Goal: Task Accomplishment & Management: Manage account settings

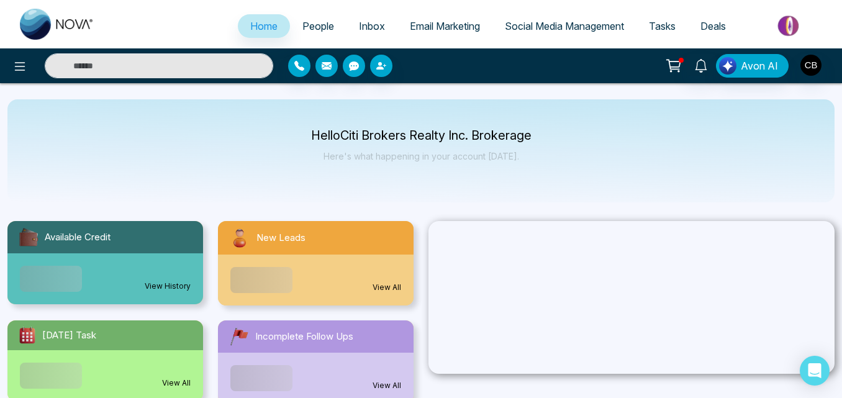
select select "*"
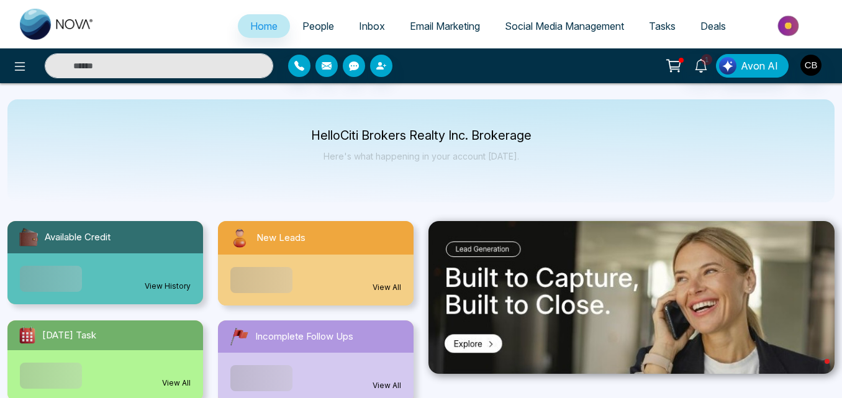
click at [311, 27] on span "People" at bounding box center [318, 26] width 32 height 12
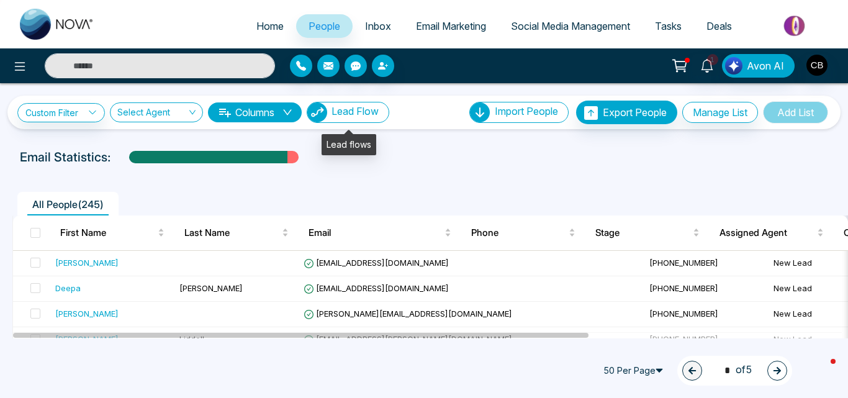
click at [365, 116] on span "Lead Flow" at bounding box center [355, 111] width 47 height 12
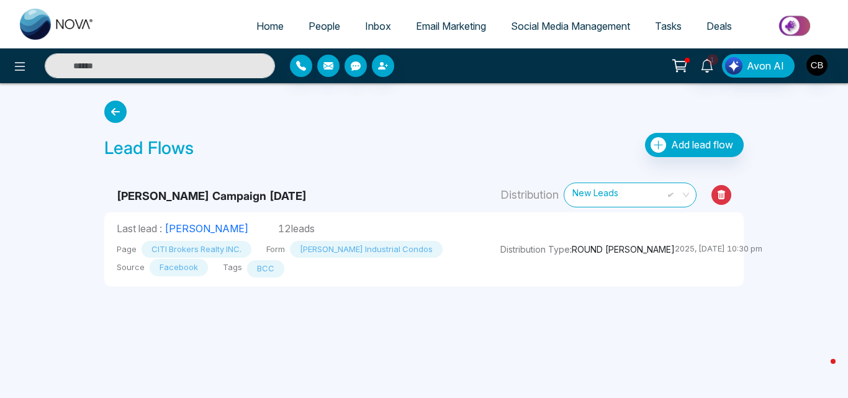
click at [6, 240] on div "Home People Inbox Email Marketing Social Media Management Tasks Deals 1 Avon AI…" at bounding box center [424, 199] width 848 height 398
click at [18, 67] on icon at bounding box center [19, 66] width 15 height 15
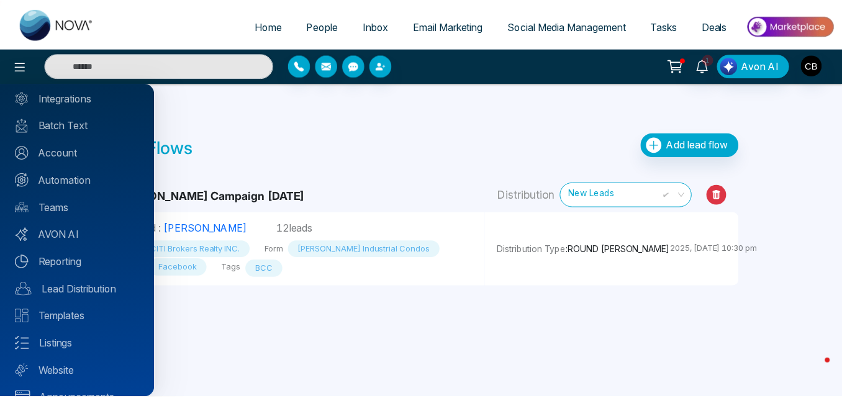
scroll to position [73, 0]
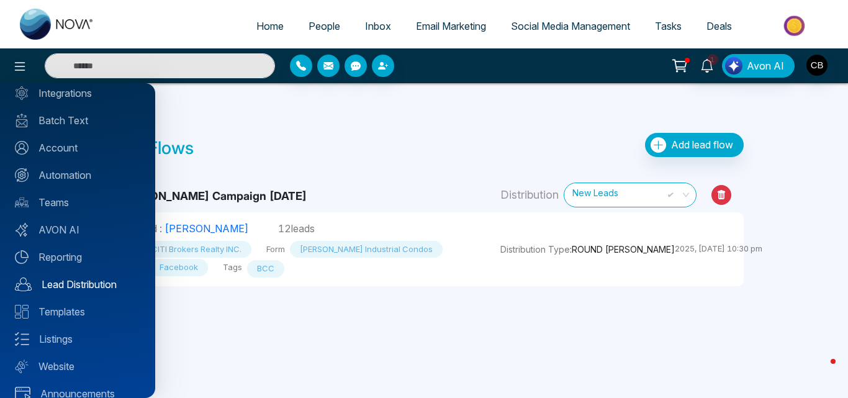
click at [79, 287] on link "Lead Distribution" at bounding box center [77, 284] width 125 height 15
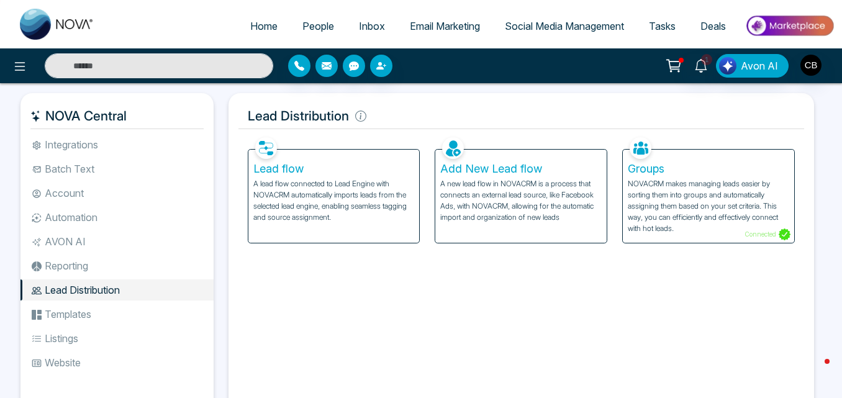
click at [80, 220] on li "Automation" at bounding box center [116, 217] width 193 height 21
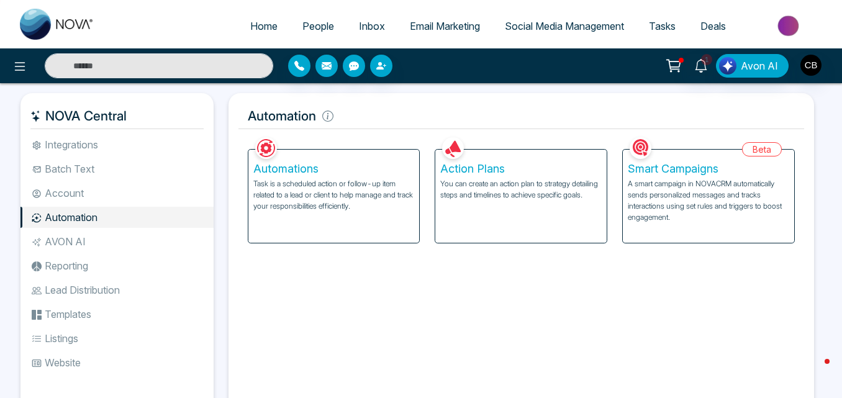
click at [481, 203] on div "Action Plans You can create an action plan to strategy detailing steps and time…" at bounding box center [520, 196] width 171 height 93
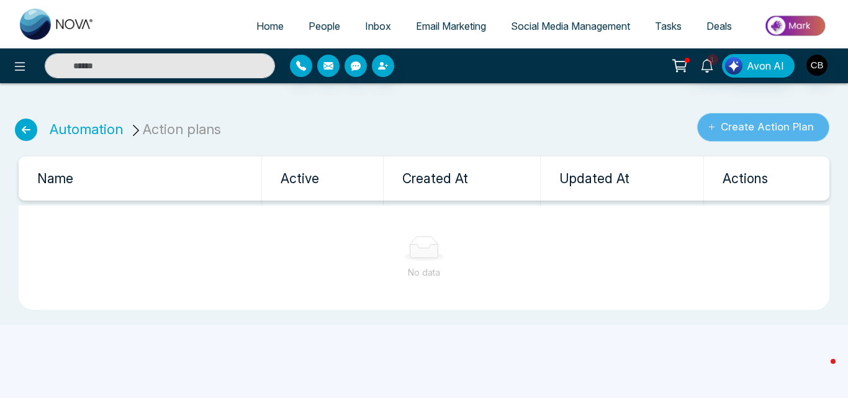
click at [724, 139] on button "Create Action Plan" at bounding box center [764, 127] width 132 height 29
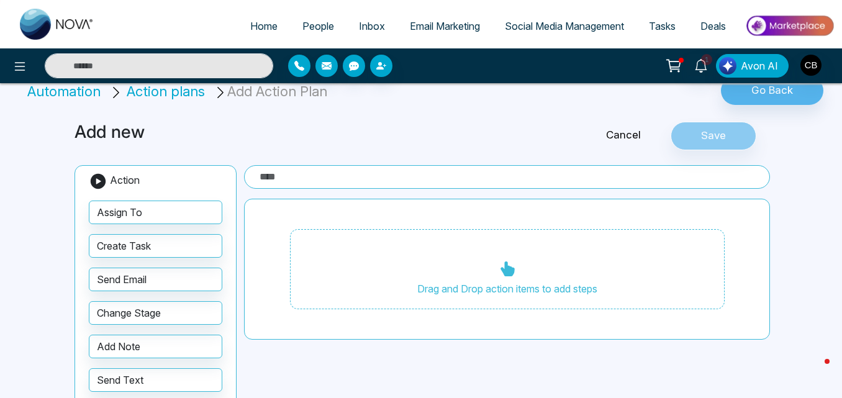
scroll to position [10, 0]
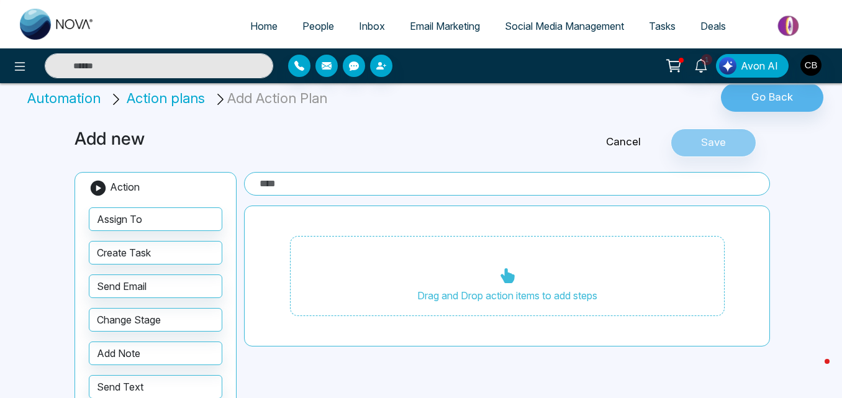
click at [314, 183] on input "text" at bounding box center [507, 184] width 526 height 24
click at [308, 17] on link "People" at bounding box center [318, 26] width 57 height 24
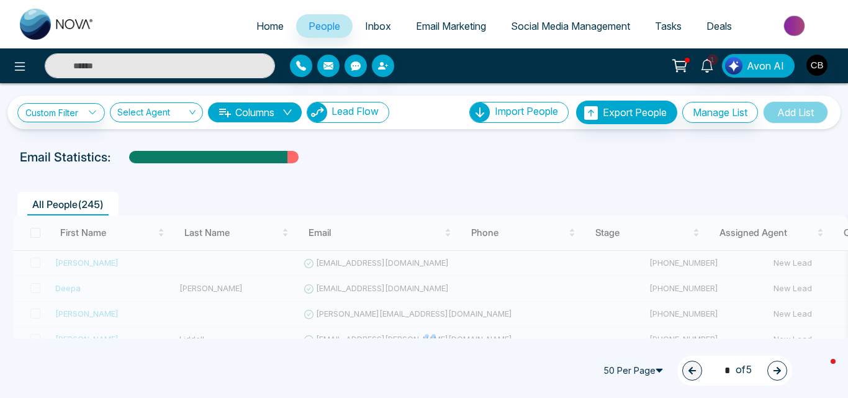
click at [388, 107] on button "Lead Flow" at bounding box center [348, 112] width 83 height 21
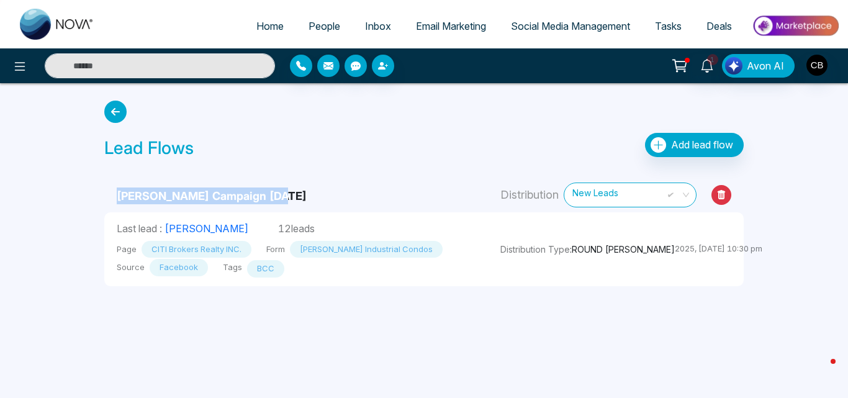
drag, startPoint x: 102, startPoint y: 193, endPoint x: 276, endPoint y: 190, distance: 173.3
click at [276, 190] on div "[PERSON_NAME] Campaign [DATE] Distribution New Leads Last lead : [PERSON_NAME] …" at bounding box center [424, 225] width 655 height 122
copy tbody "[PERSON_NAME] Campaign [DATE]"
click at [18, 65] on icon at bounding box center [19, 66] width 15 height 15
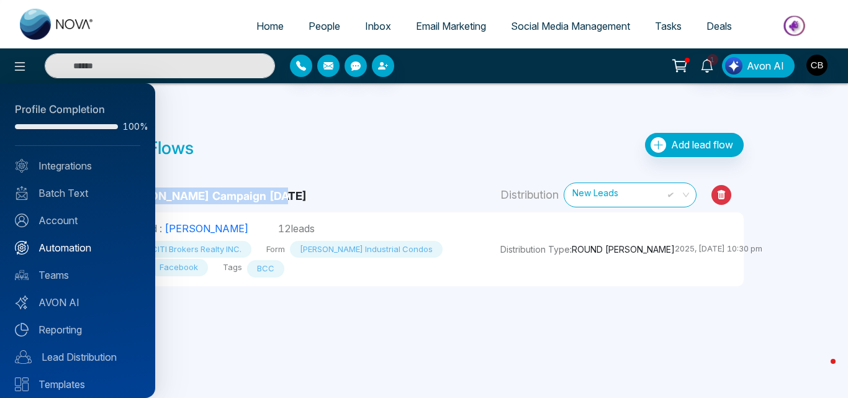
click at [55, 247] on link "Automation" at bounding box center [77, 247] width 125 height 15
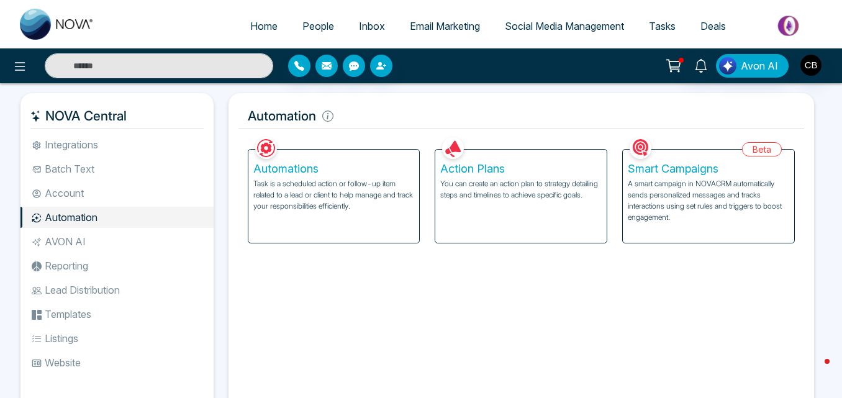
click at [312, 187] on p "Task is a scheduled action or follow-up item related to a lead or client to hel…" at bounding box center [333, 195] width 161 height 34
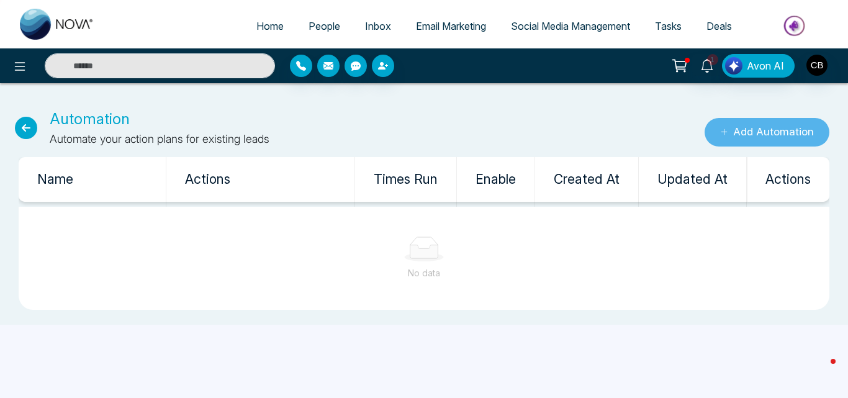
click at [720, 135] on icon "submit" at bounding box center [724, 132] width 8 height 8
click at [33, 134] on icon at bounding box center [26, 128] width 22 height 22
click at [28, 128] on icon at bounding box center [26, 128] width 22 height 22
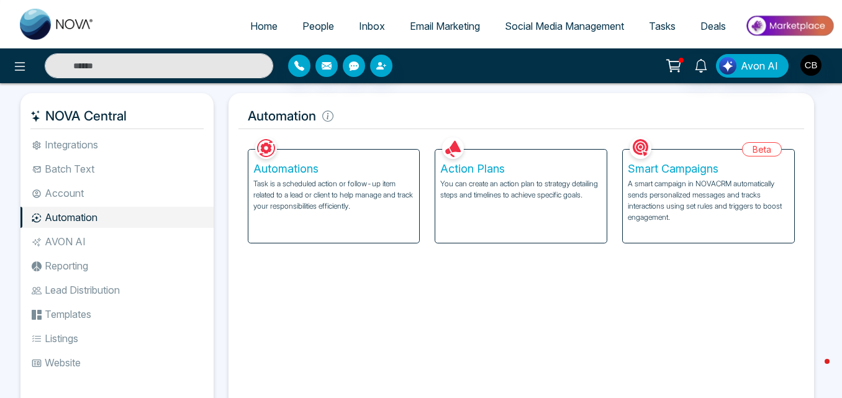
click at [486, 178] on p "You can create an action plan to strategy detailing steps and timelines to achi…" at bounding box center [520, 189] width 161 height 22
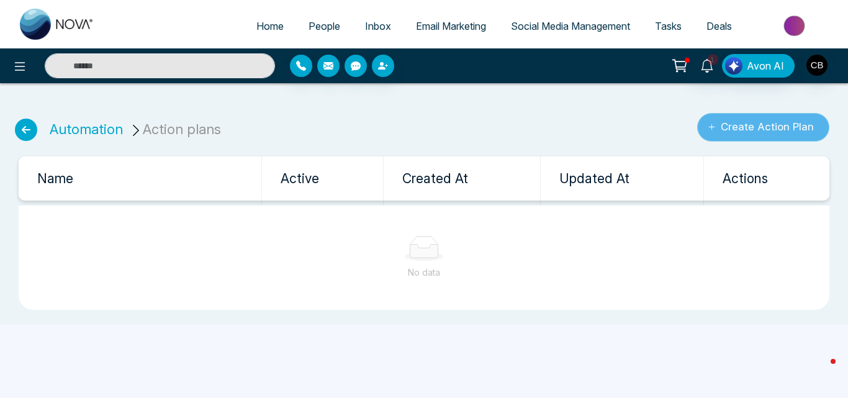
click at [733, 134] on button "Create Action Plan" at bounding box center [764, 127] width 132 height 29
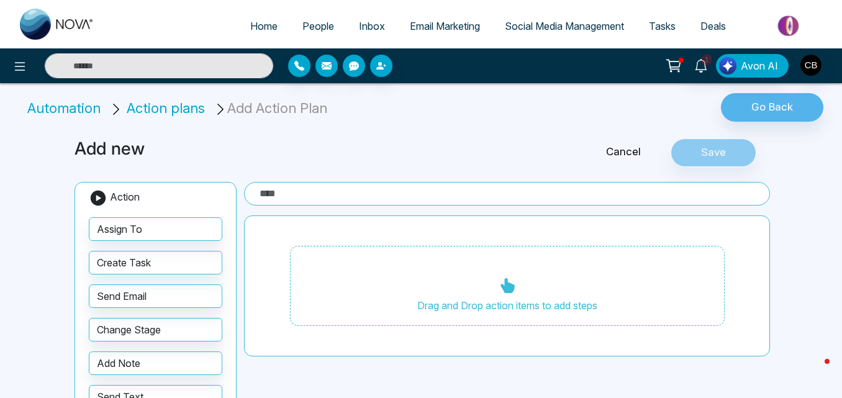
click at [395, 194] on input "text" at bounding box center [507, 194] width 526 height 24
paste input "**********"
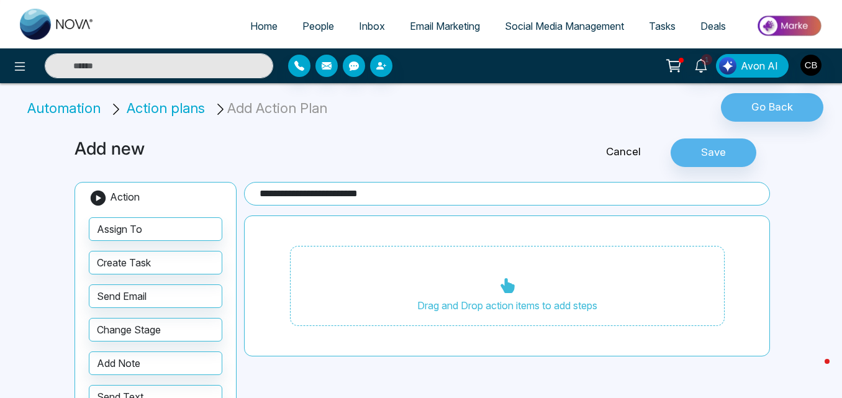
type input "**********"
click at [470, 155] on h3 "Add new" at bounding box center [303, 149] width 457 height 21
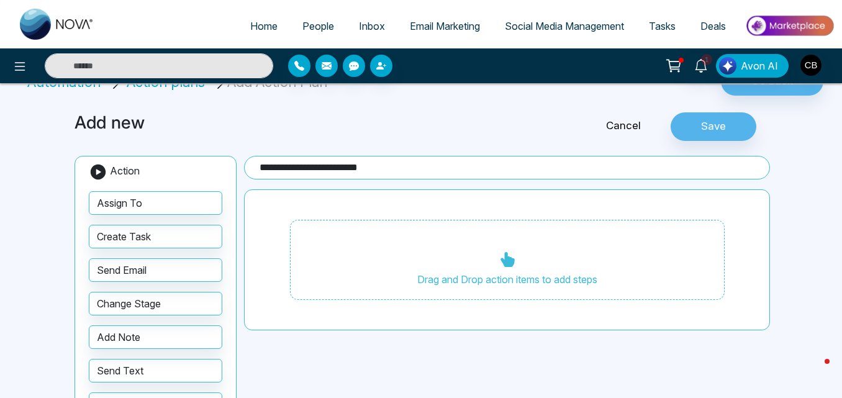
scroll to position [113, 0]
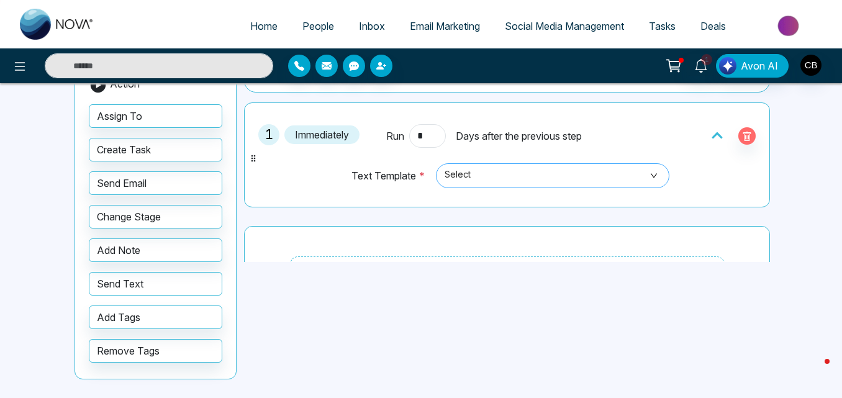
click at [579, 174] on span "Select" at bounding box center [553, 175] width 217 height 21
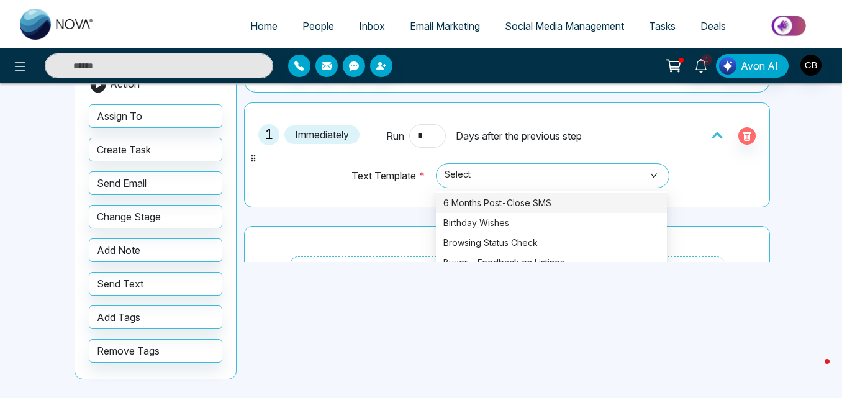
click at [718, 170] on div "1 Immediately Run * Days after the previous step Text Template * Select 437 435…" at bounding box center [507, 154] width 512 height 91
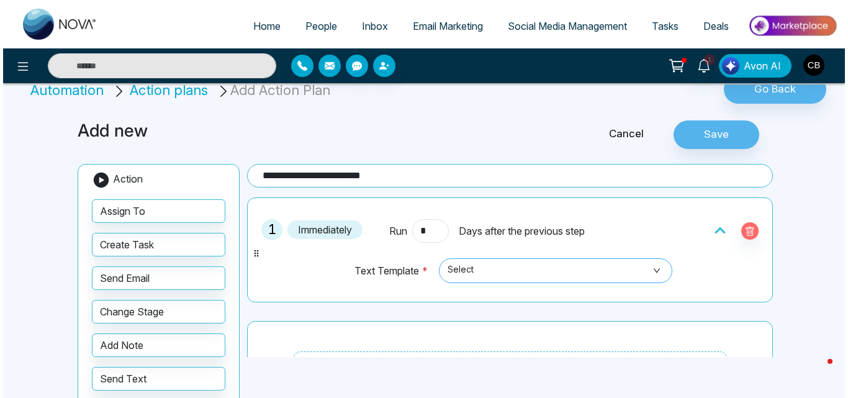
scroll to position [19, 0]
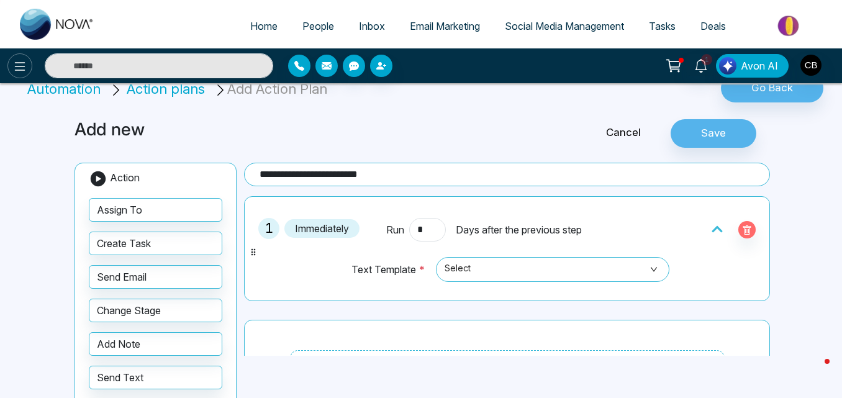
click at [14, 70] on icon at bounding box center [19, 66] width 15 height 15
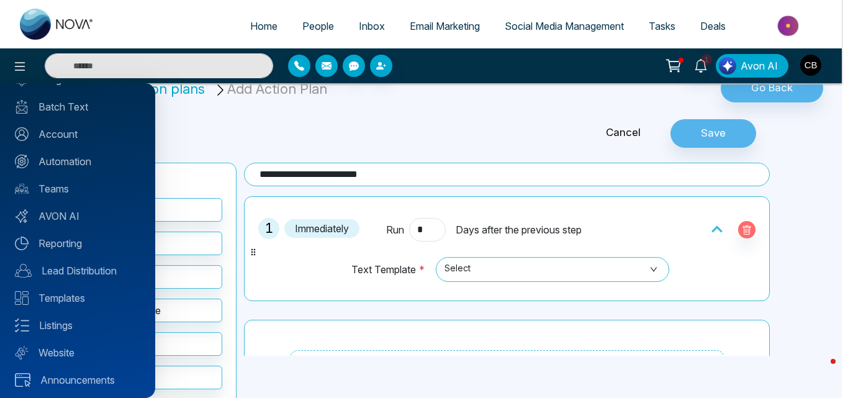
scroll to position [87, 0]
click at [72, 110] on link "Batch Text" at bounding box center [77, 106] width 125 height 15
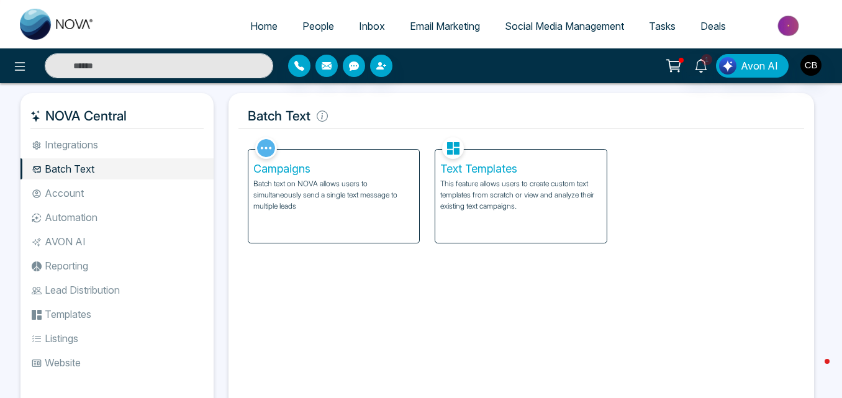
click at [501, 199] on p "This feature allows users to create custom text templates from scratch or view …" at bounding box center [520, 195] width 161 height 34
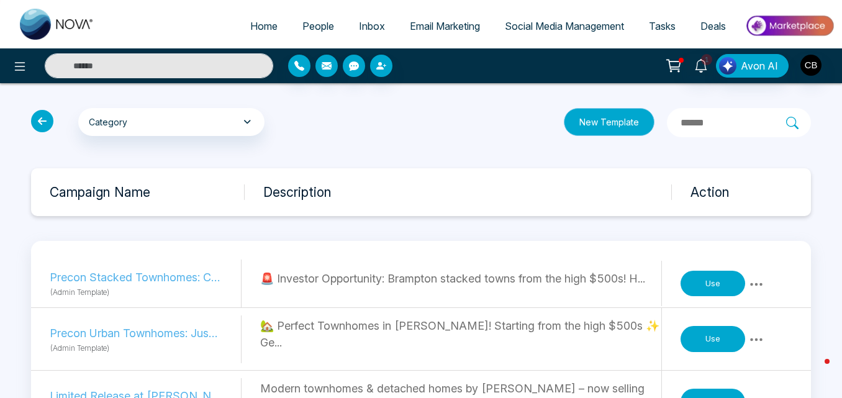
click at [564, 120] on button "New Template" at bounding box center [609, 122] width 91 height 28
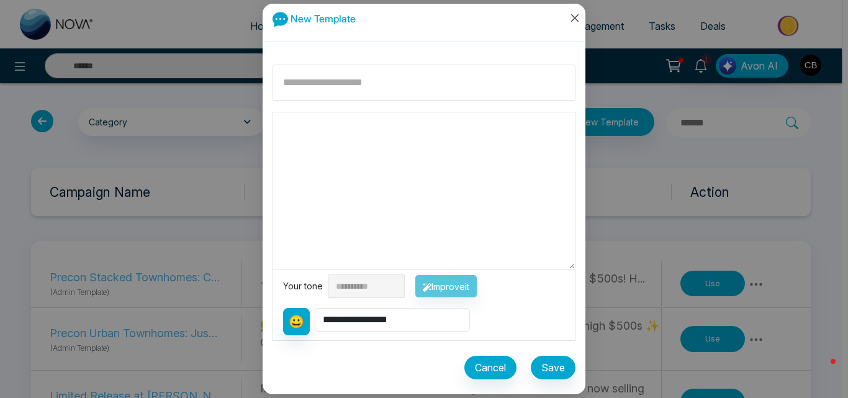
click at [574, 15] on icon "close" at bounding box center [575, 18] width 10 height 10
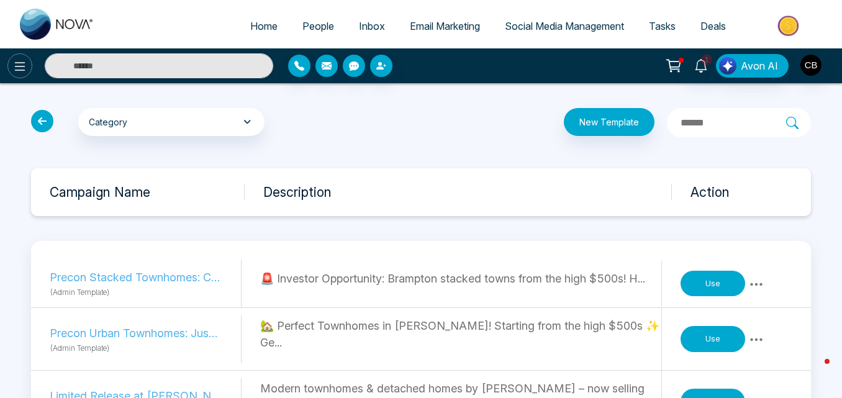
click at [22, 65] on icon at bounding box center [19, 66] width 15 height 15
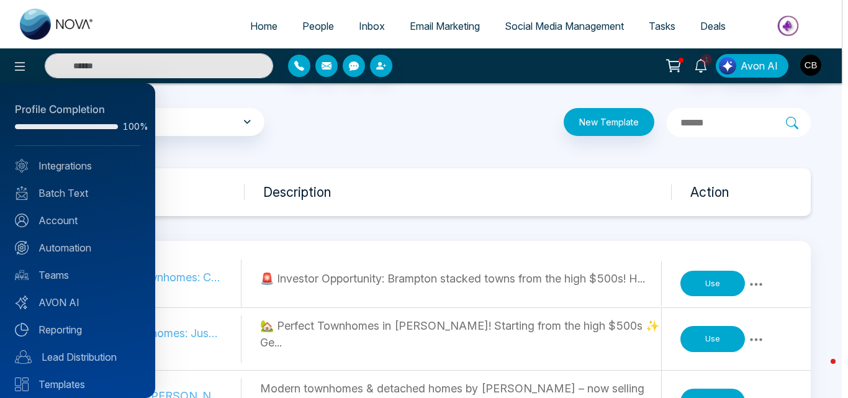
click at [305, 105] on div at bounding box center [424, 199] width 848 height 398
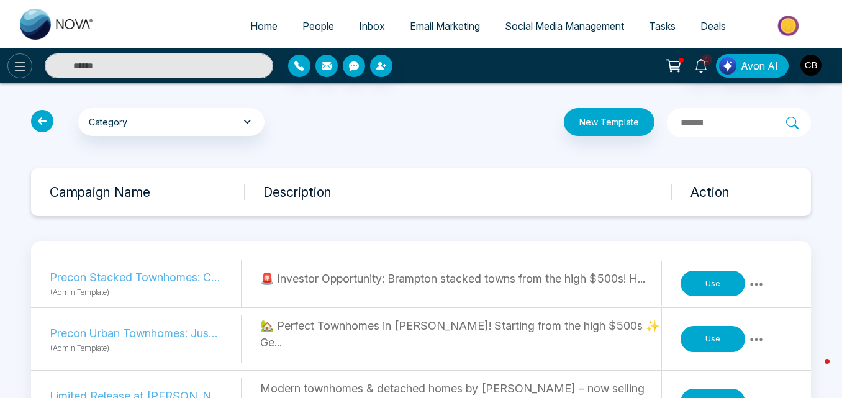
click at [12, 60] on icon at bounding box center [19, 66] width 15 height 15
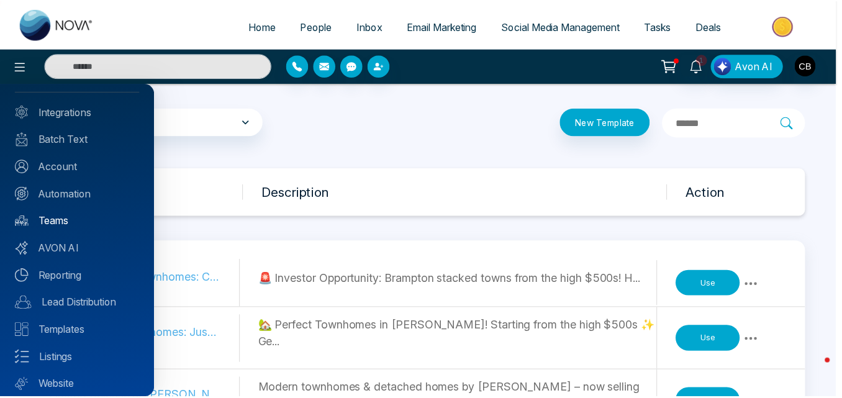
scroll to position [52, 0]
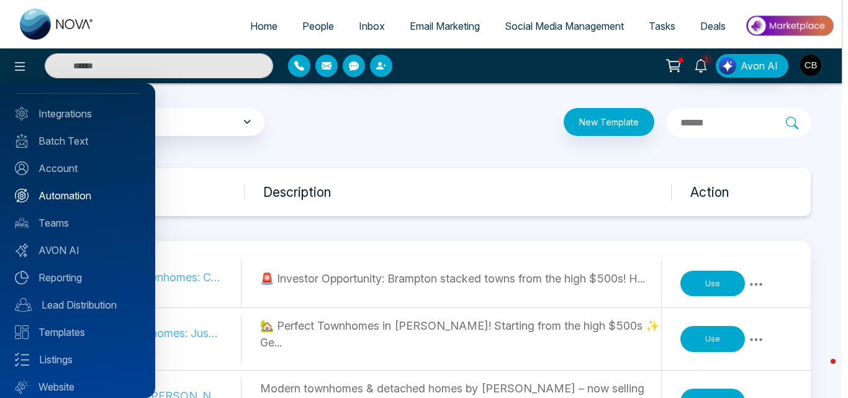
click at [55, 188] on link "Automation" at bounding box center [77, 195] width 125 height 15
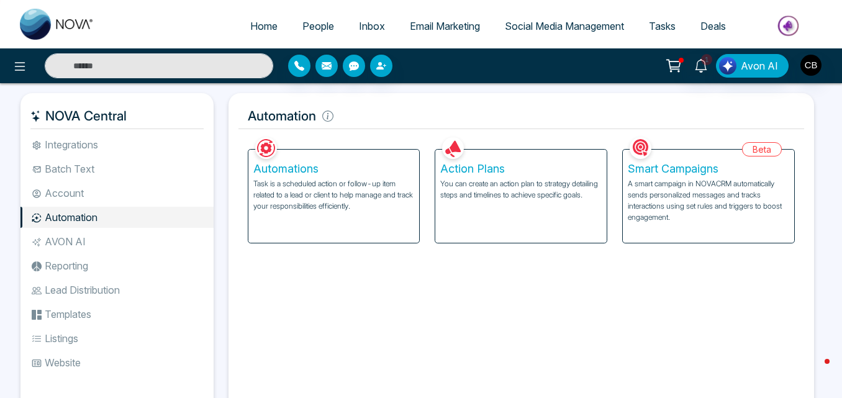
click at [499, 193] on p "You can create an action plan to strategy detailing steps and timelines to achi…" at bounding box center [520, 189] width 161 height 22
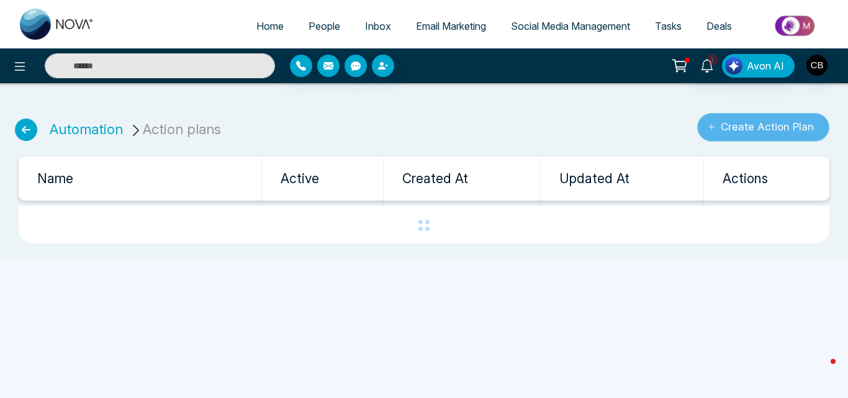
click at [743, 122] on button "Create Action Plan" at bounding box center [764, 127] width 132 height 29
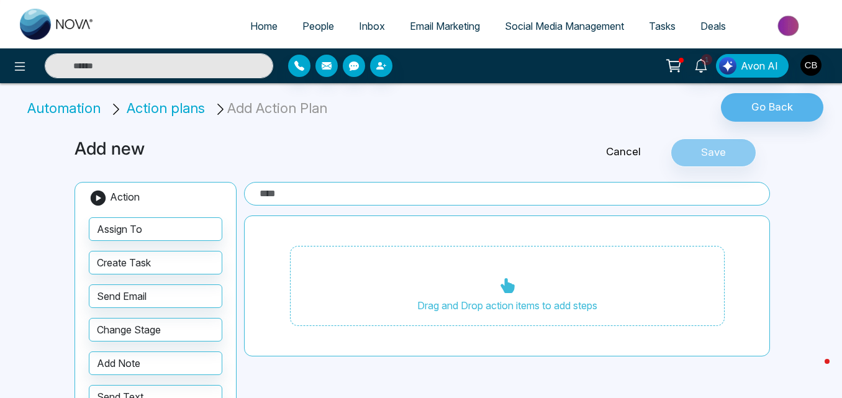
click at [281, 195] on input "text" at bounding box center [507, 194] width 526 height 24
paste input "**********"
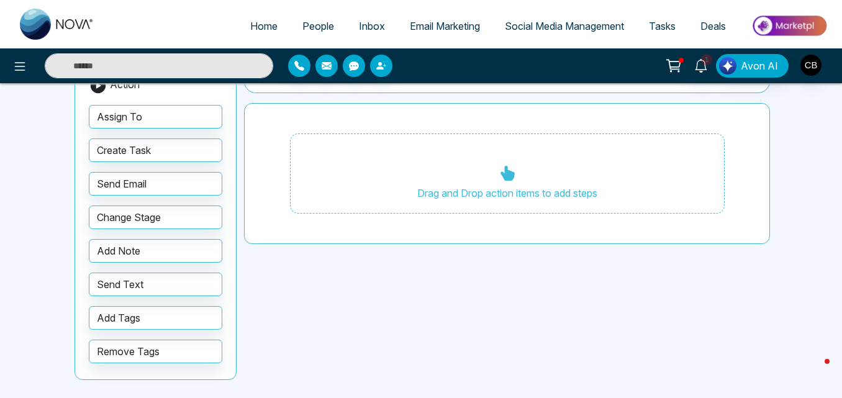
scroll to position [113, 0]
type input "**********"
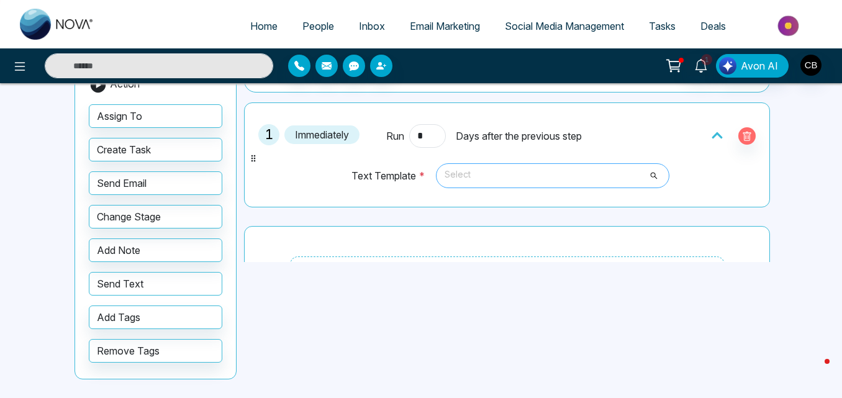
click at [495, 179] on span "Select" at bounding box center [553, 175] width 217 height 21
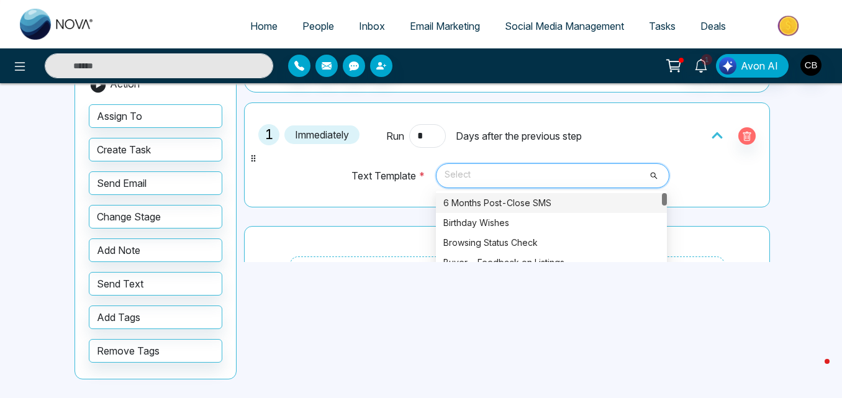
click at [478, 204] on div "6 Months Post-Close SMS" at bounding box center [551, 203] width 216 height 14
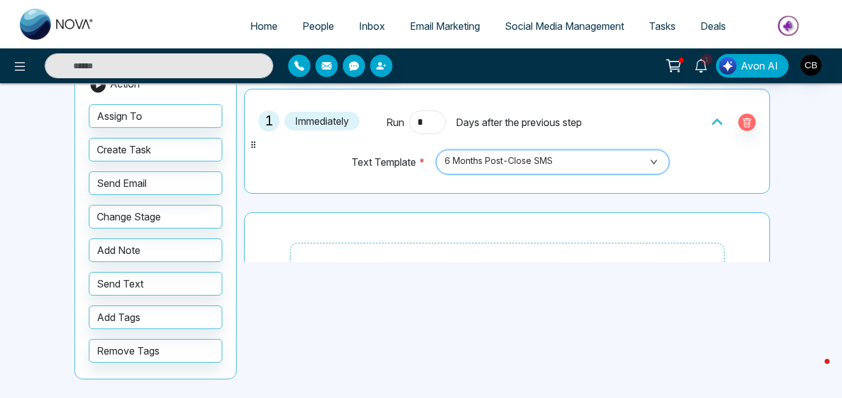
scroll to position [19, 0]
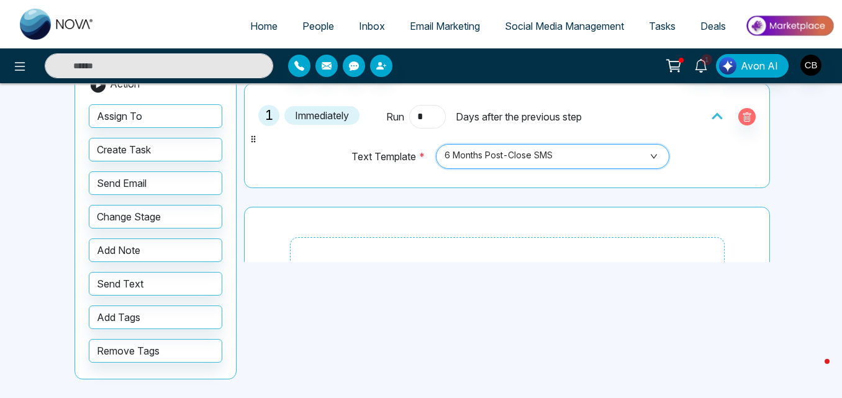
click at [420, 119] on input "*" at bounding box center [427, 117] width 36 height 24
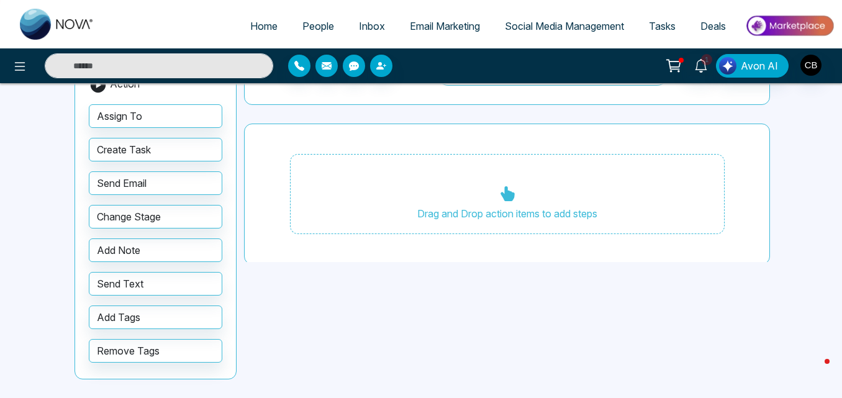
scroll to position [105, 0]
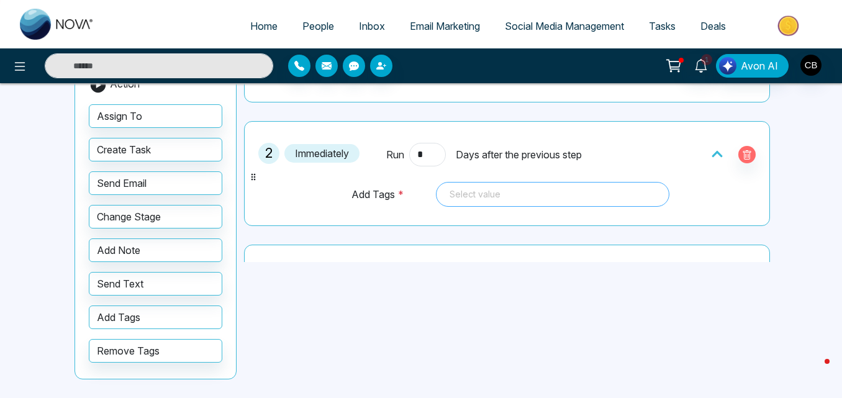
click at [471, 194] on div at bounding box center [553, 194] width 217 height 15
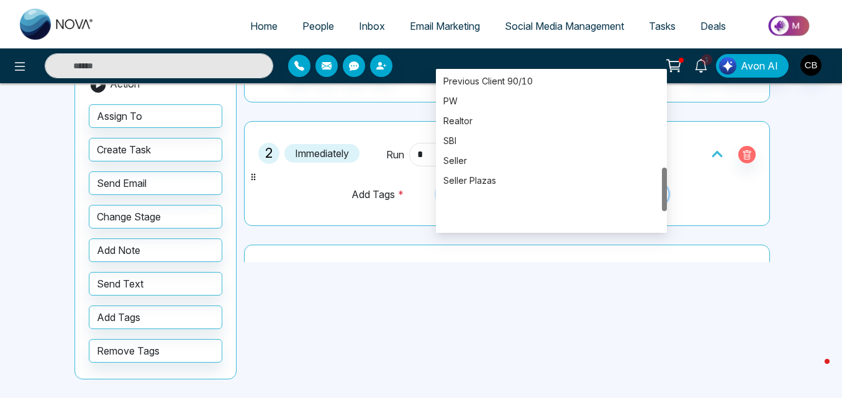
scroll to position [0, 0]
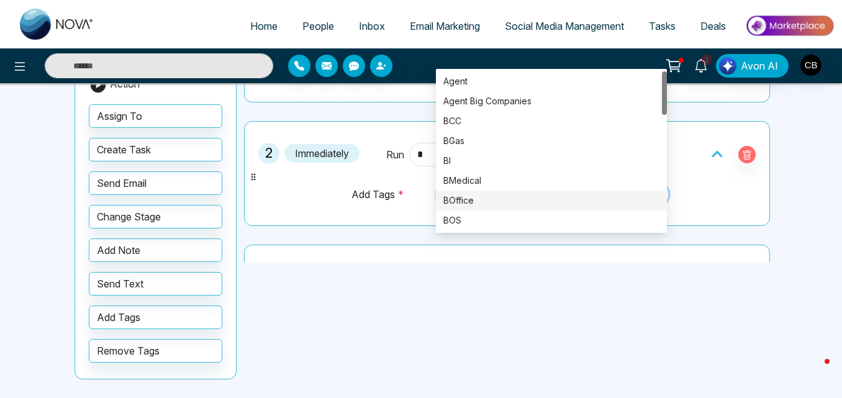
click at [322, 195] on div "2 Immediately Run * Days after the previous step Add Tags * Select value 90386 …" at bounding box center [507, 173] width 512 height 91
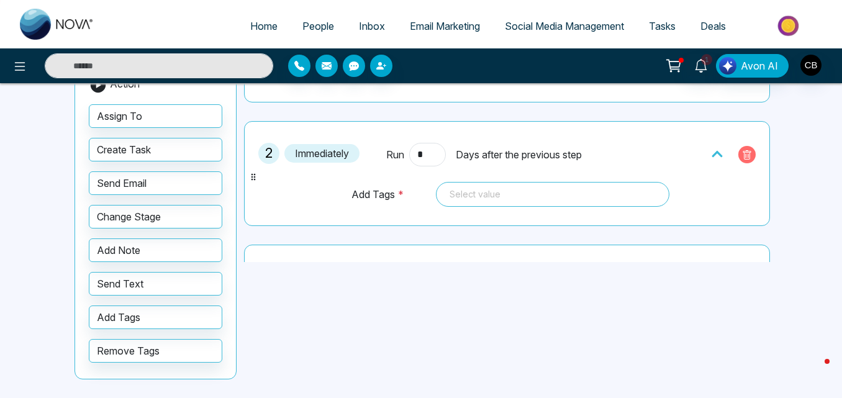
click at [747, 157] on button "button" at bounding box center [747, 154] width 17 height 17
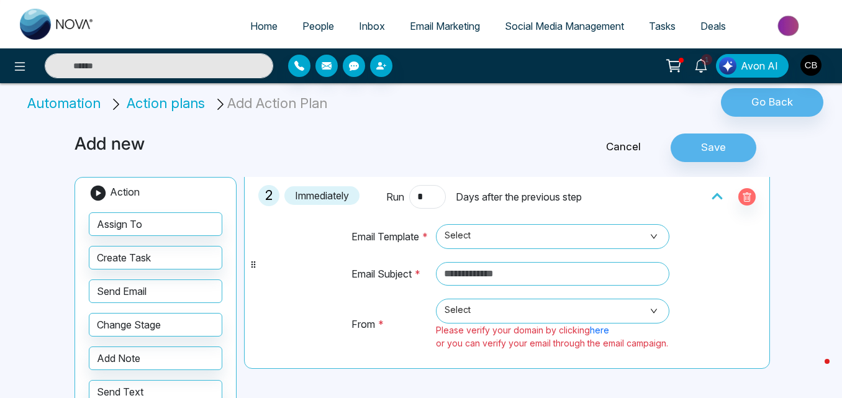
scroll to position [173, 0]
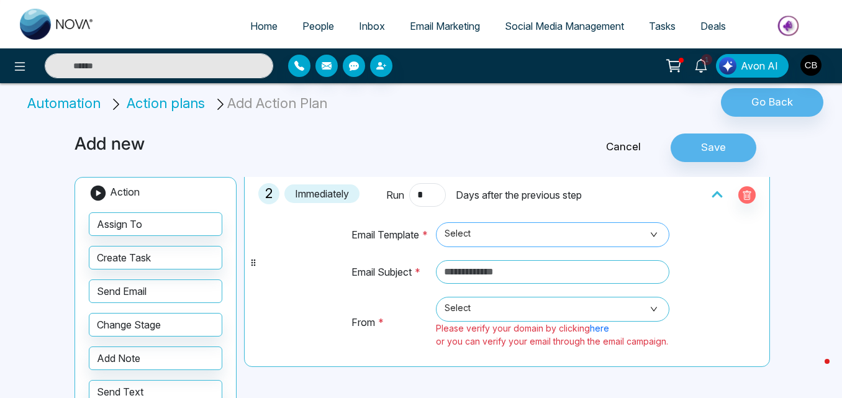
click at [495, 241] on span "Select" at bounding box center [553, 234] width 217 height 21
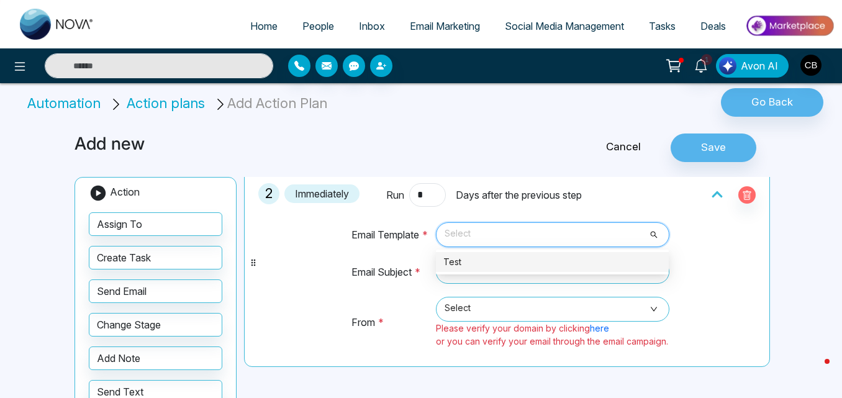
click at [478, 253] on div "Test" at bounding box center [552, 262] width 233 height 20
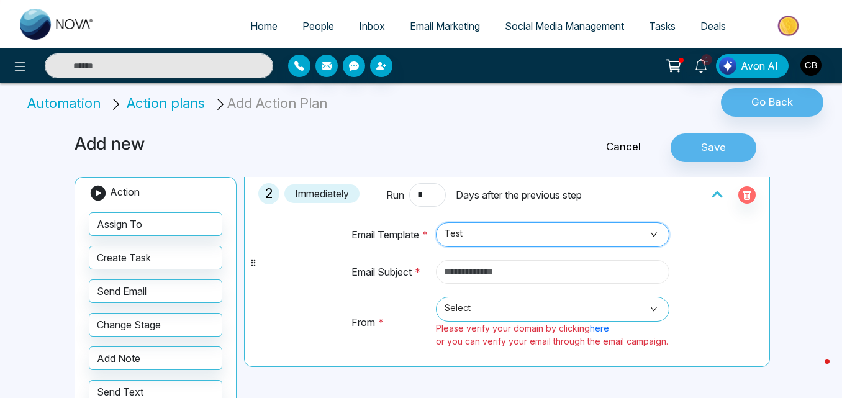
click at [513, 273] on input "text" at bounding box center [553, 272] width 234 height 24
click at [492, 306] on span "Select" at bounding box center [553, 309] width 217 height 21
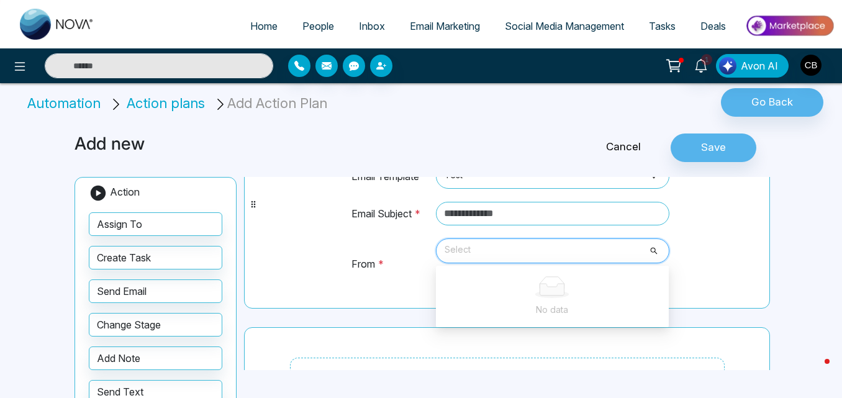
scroll to position [230, 0]
click at [395, 293] on td "From *" at bounding box center [391, 271] width 80 height 64
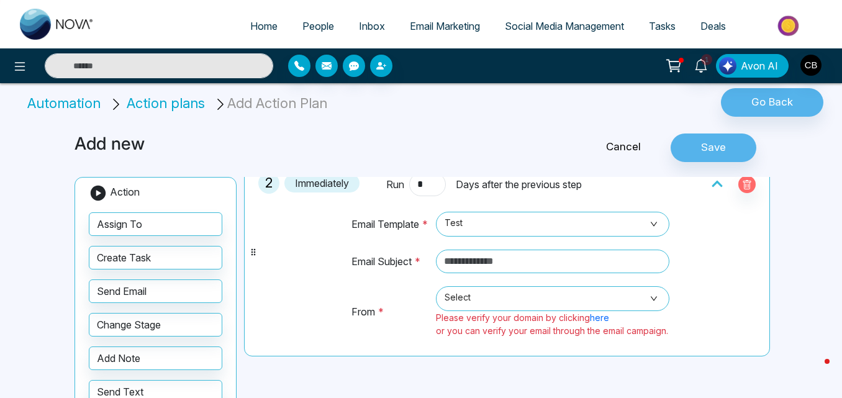
scroll to position [184, 0]
click at [509, 301] on span "Select" at bounding box center [553, 297] width 217 height 21
click at [401, 317] on td "From *" at bounding box center [391, 316] width 80 height 64
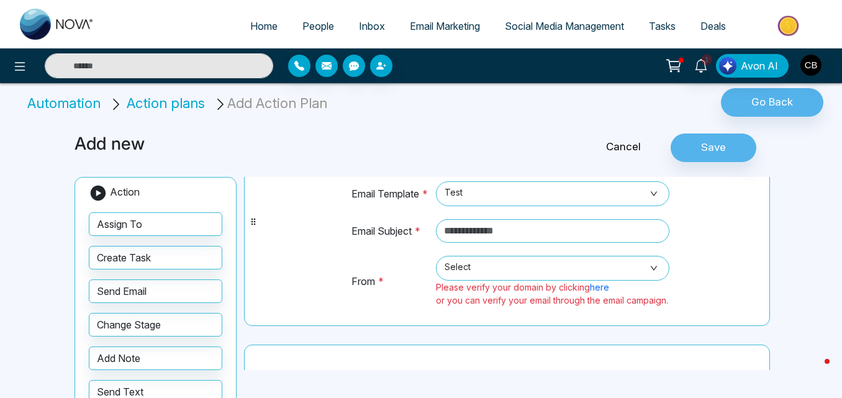
scroll to position [228, 0]
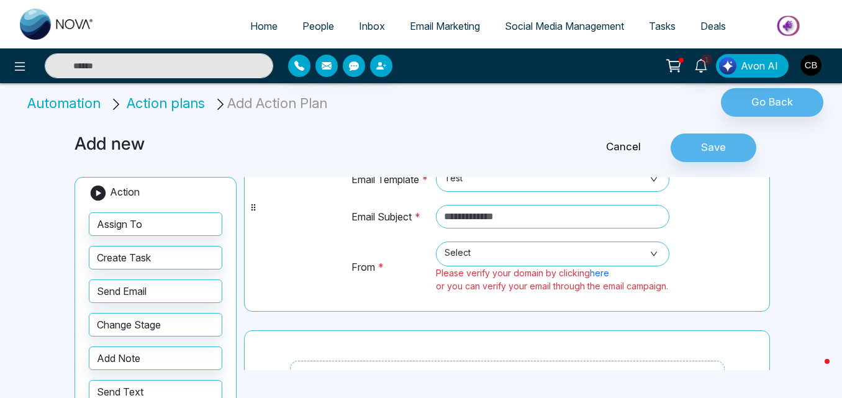
click at [814, 65] on img "button" at bounding box center [811, 65] width 21 height 21
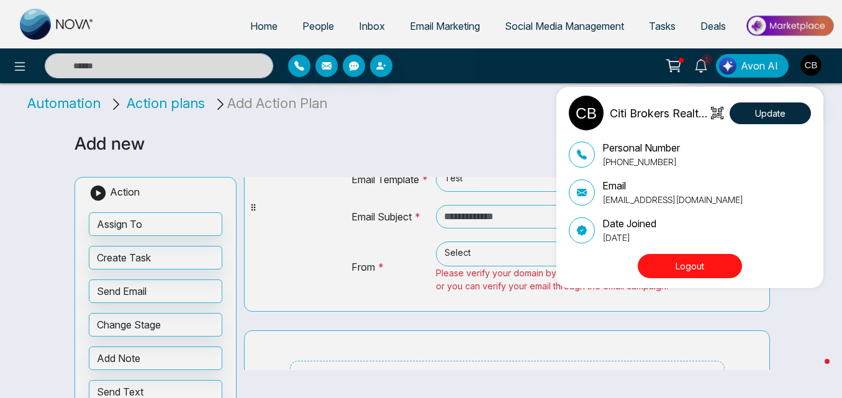
click at [454, 148] on div "Citi Brokers Realty Inc. Brokerage Update Personal Number [PHONE_NUMBER] Email …" at bounding box center [421, 199] width 842 height 398
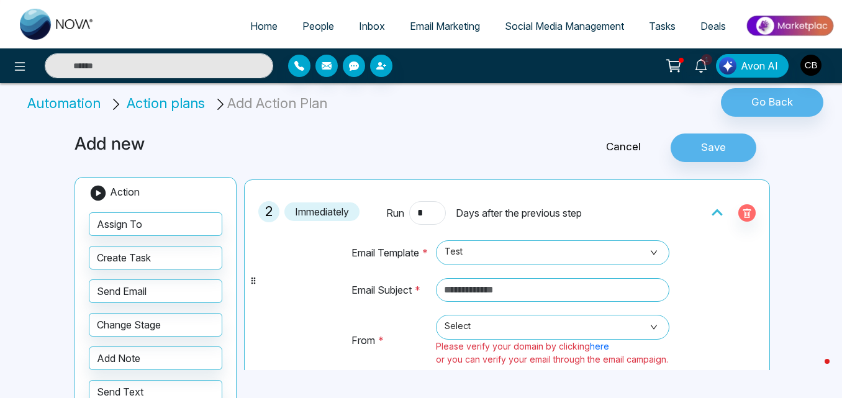
scroll to position [150, 0]
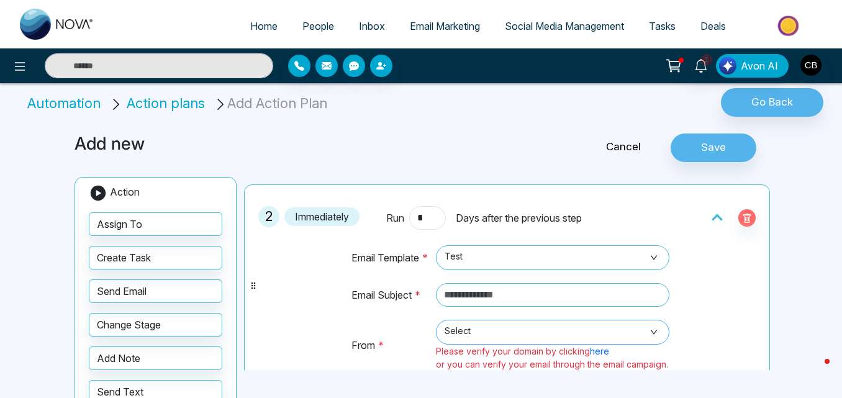
click at [655, 329] on span "Select" at bounding box center [553, 332] width 217 height 21
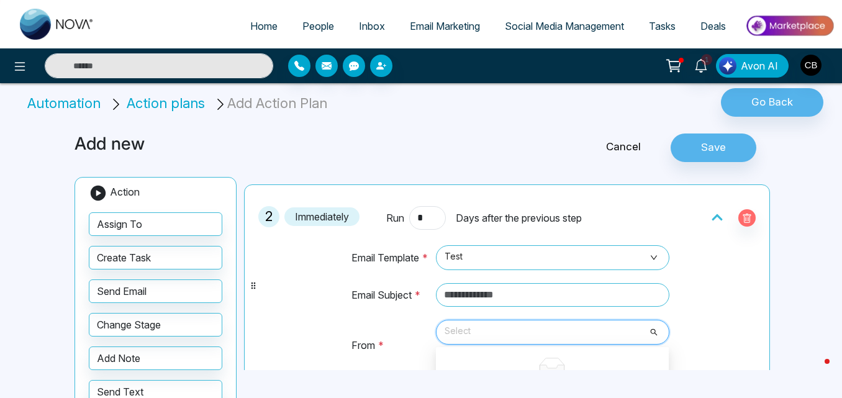
click at [386, 352] on td "From *" at bounding box center [391, 351] width 80 height 64
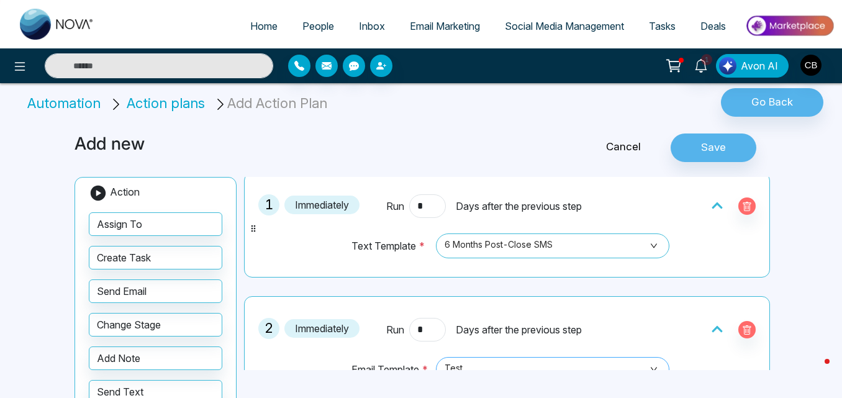
scroll to position [0, 0]
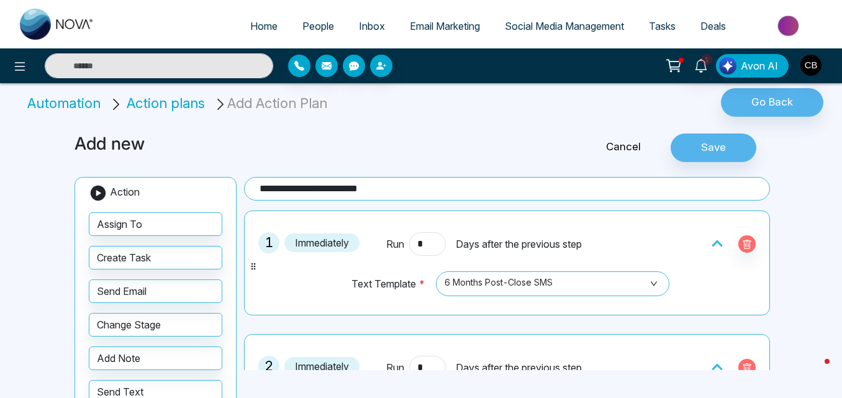
click at [742, 365] on icon "button" at bounding box center [747, 368] width 10 height 10
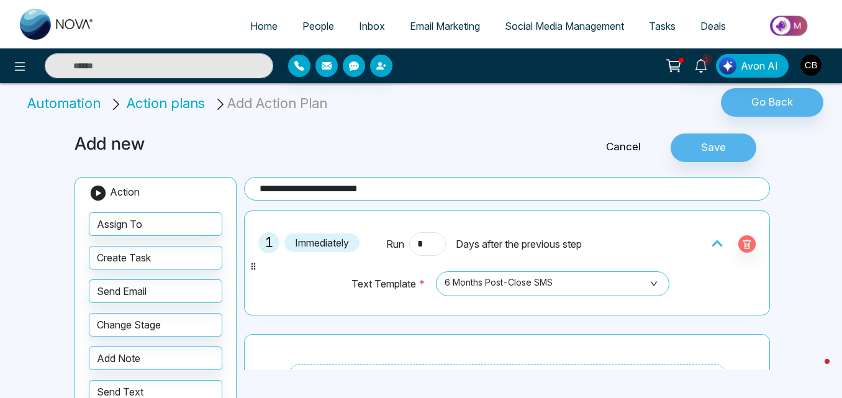
click at [809, 66] on img "button" at bounding box center [811, 65] width 21 height 21
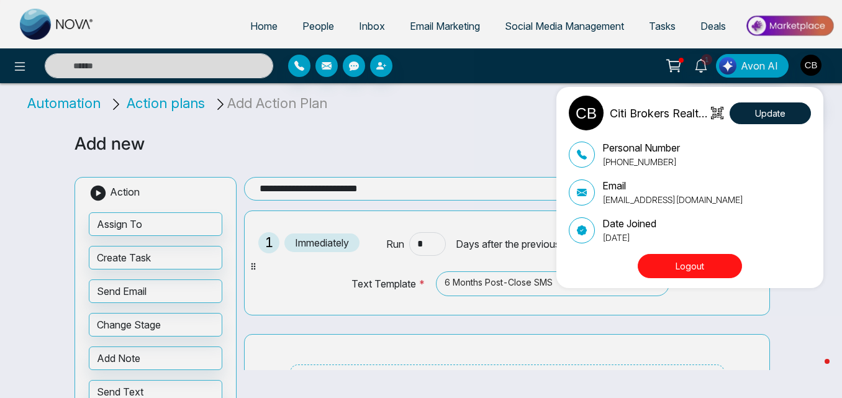
click at [503, 132] on div "Citi Brokers Realty Inc. Brokerage Update Personal Number [PHONE_NUMBER] Email …" at bounding box center [421, 199] width 842 height 398
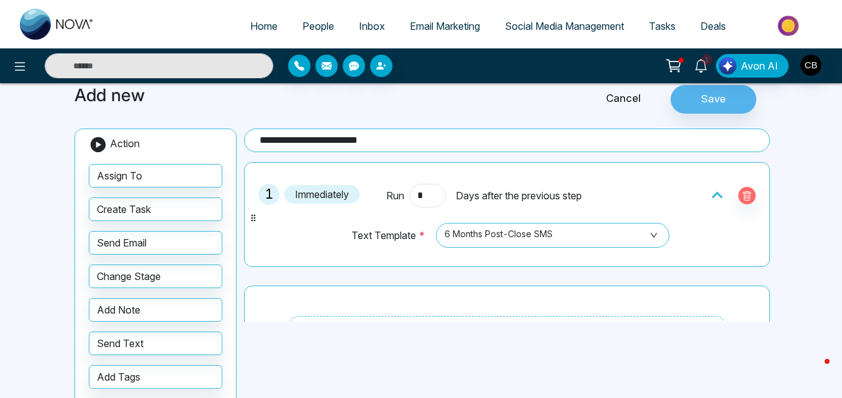
scroll to position [50, 0]
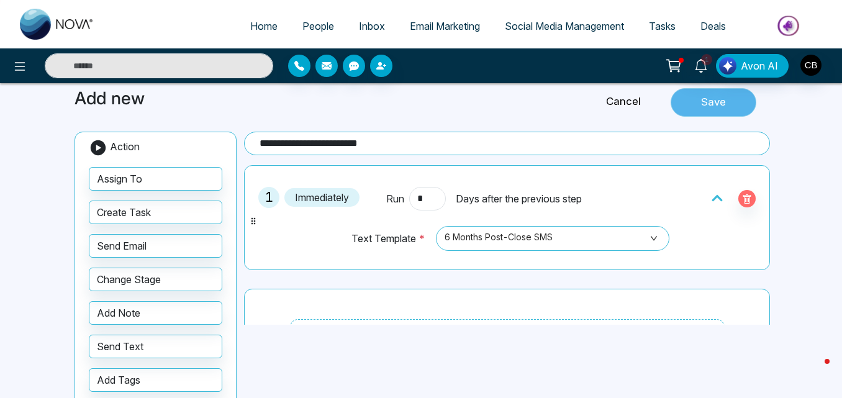
click at [702, 109] on button "Save" at bounding box center [714, 102] width 86 height 29
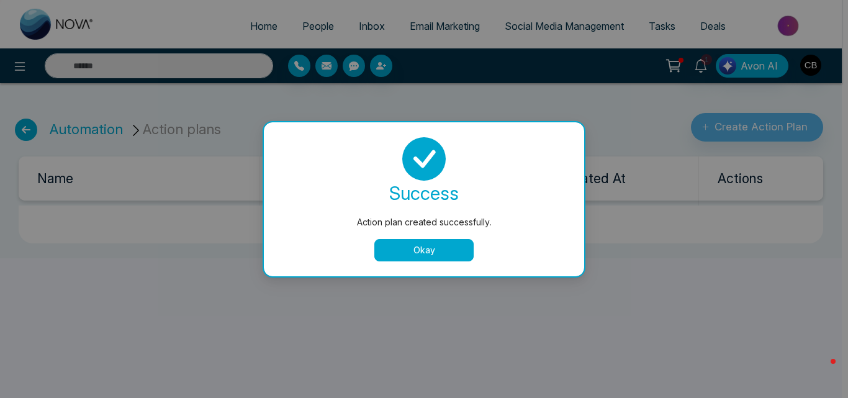
click at [433, 255] on button "Okay" at bounding box center [424, 250] width 99 height 22
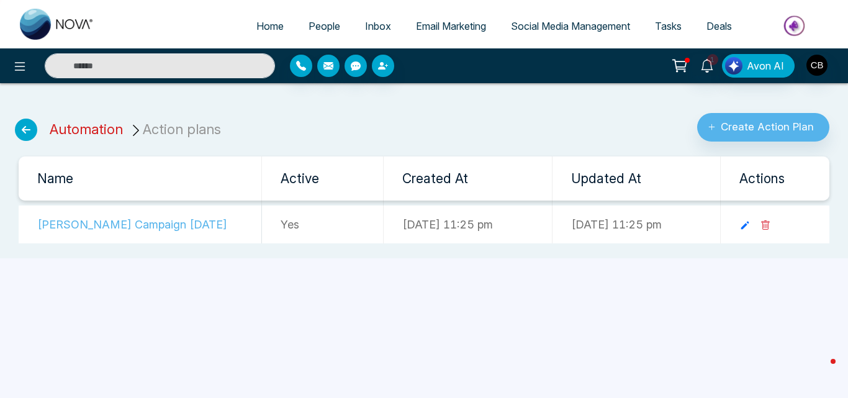
click at [86, 124] on link "Automation" at bounding box center [86, 129] width 73 height 16
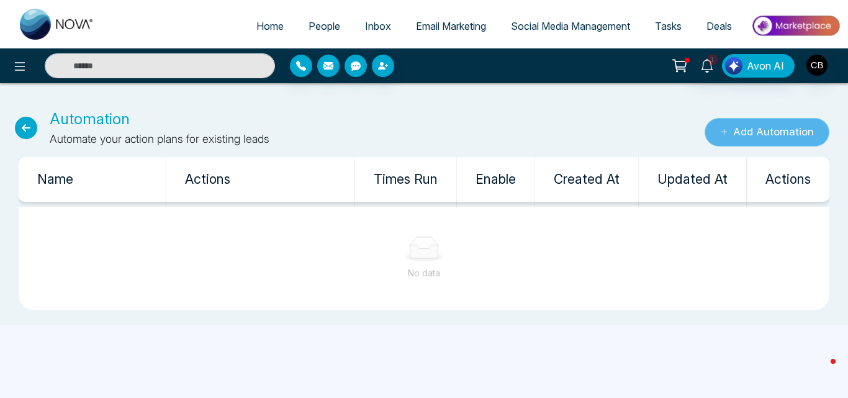
click at [745, 125] on button "Add Automation" at bounding box center [767, 132] width 125 height 29
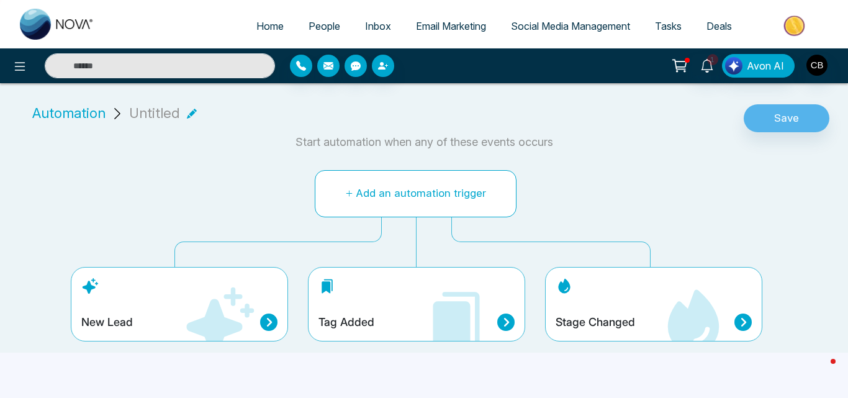
click at [430, 198] on button "Add an automation trigger" at bounding box center [416, 193] width 202 height 47
click at [222, 289] on icon at bounding box center [219, 322] width 75 height 75
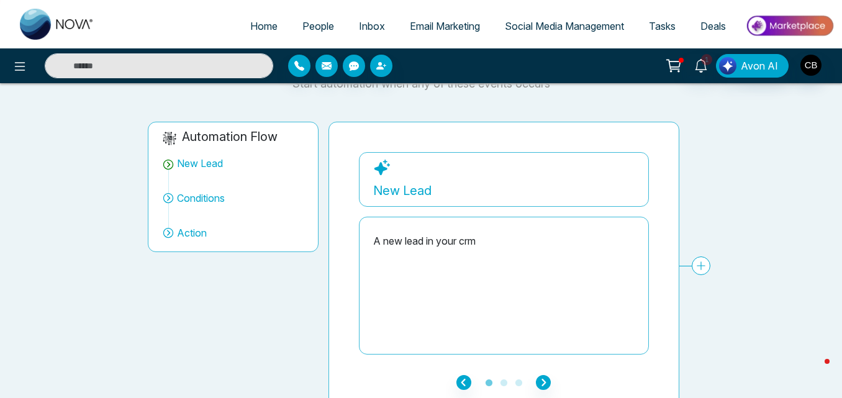
scroll to position [71, 0]
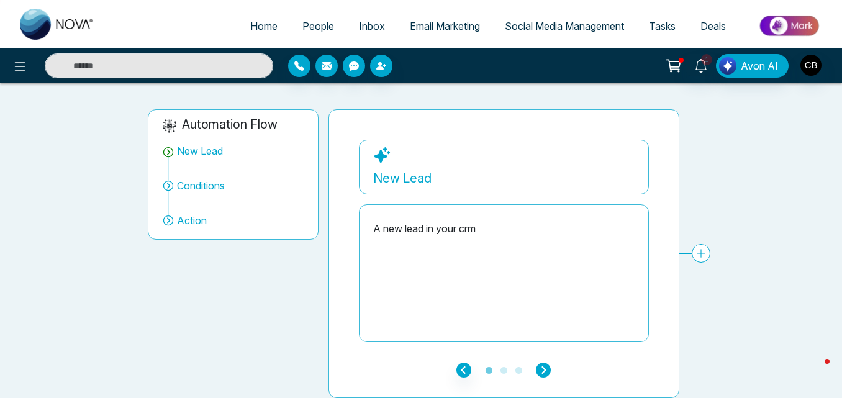
click at [542, 366] on icon "button" at bounding box center [543, 370] width 15 height 15
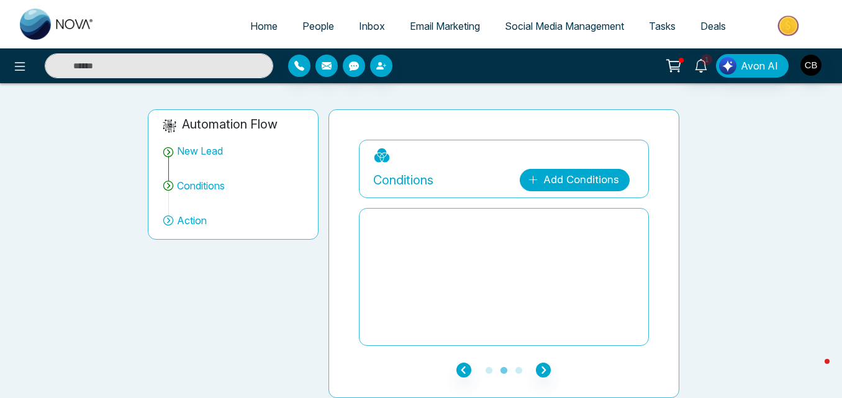
click at [580, 178] on link "Add Conditions" at bounding box center [575, 180] width 110 height 22
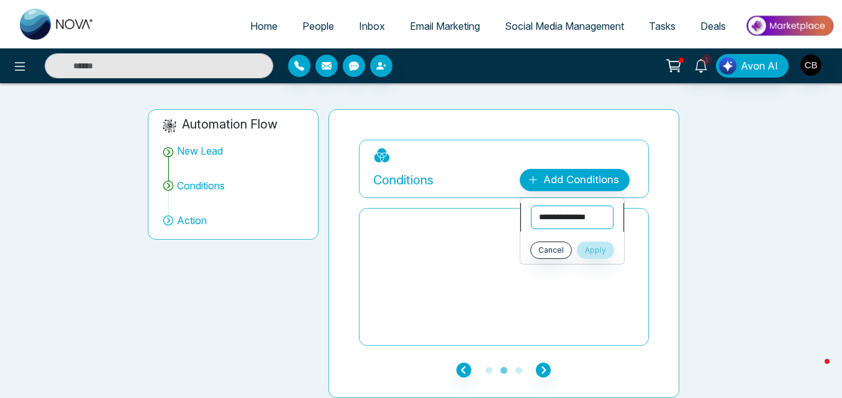
click at [560, 216] on select "**********" at bounding box center [572, 218] width 83 height 24
select select "****"
click at [531, 206] on select "**********" at bounding box center [572, 218] width 83 height 24
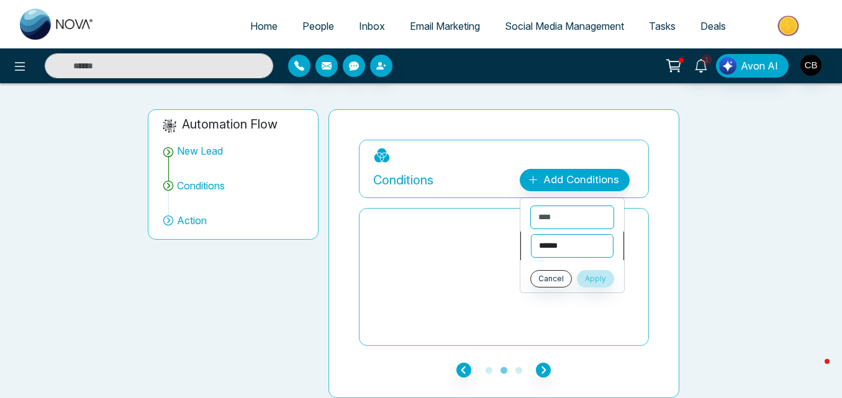
click at [556, 247] on select "**********" at bounding box center [572, 246] width 83 height 24
select select "*******"
click at [531, 234] on select "**********" at bounding box center [572, 246] width 83 height 24
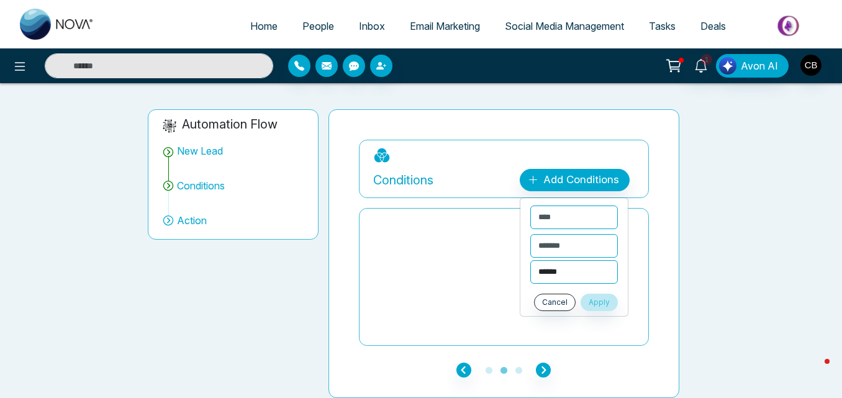
click at [558, 275] on select "**********" at bounding box center [574, 272] width 88 height 24
select select "*****"
click at [530, 260] on select "**********" at bounding box center [574, 272] width 88 height 24
click at [594, 302] on button "Apply" at bounding box center [599, 302] width 37 height 17
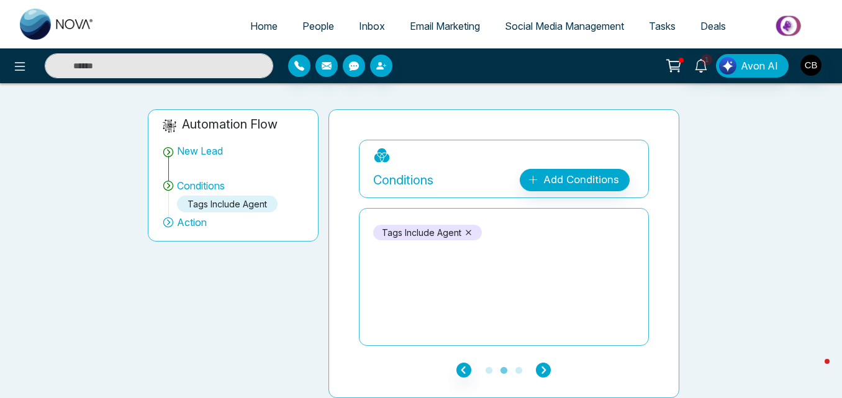
click at [548, 370] on icon "button" at bounding box center [543, 370] width 15 height 15
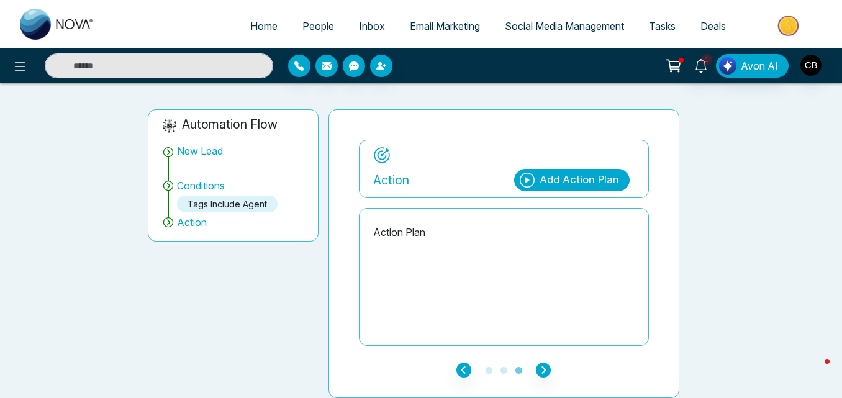
click at [561, 175] on div "Add Action Plan" at bounding box center [580, 180] width 80 height 16
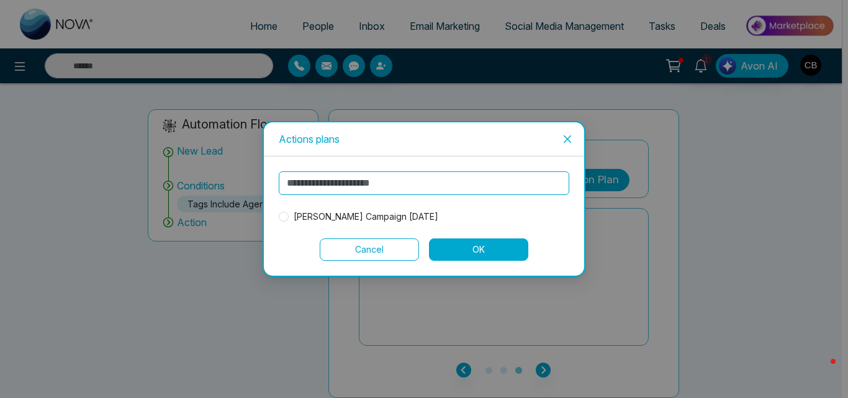
click at [475, 192] on input "text" at bounding box center [424, 183] width 291 height 24
click at [375, 220] on span "[PERSON_NAME] Campaign [DATE]" at bounding box center [366, 217] width 155 height 14
click at [458, 247] on button "OK" at bounding box center [478, 250] width 99 height 22
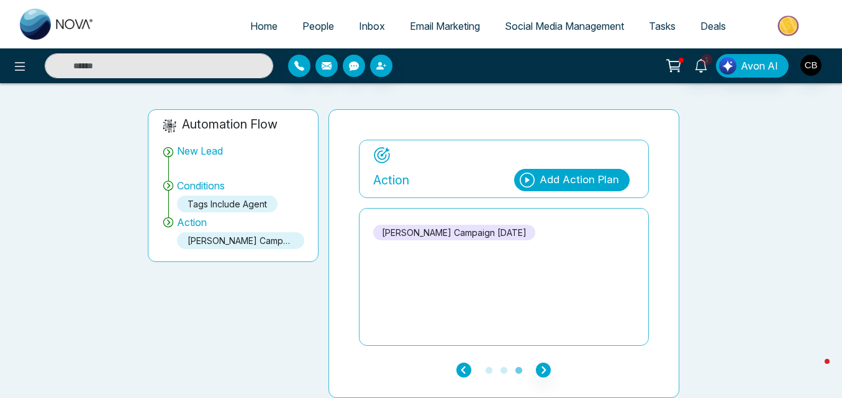
click at [460, 375] on icon "button" at bounding box center [464, 370] width 15 height 15
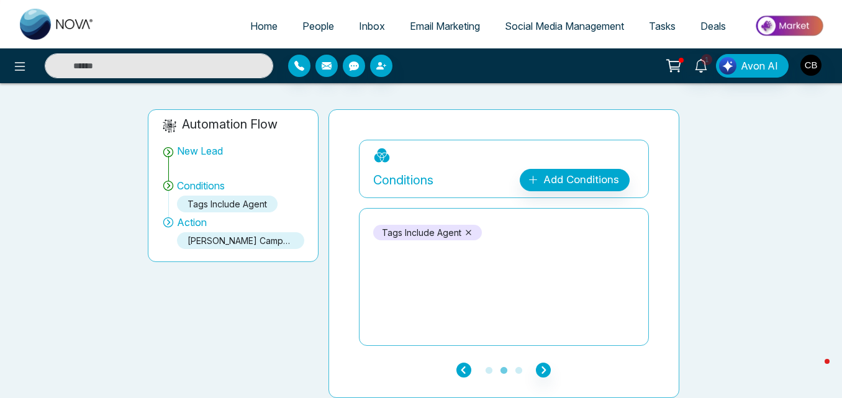
click at [460, 375] on icon "button" at bounding box center [464, 370] width 15 height 15
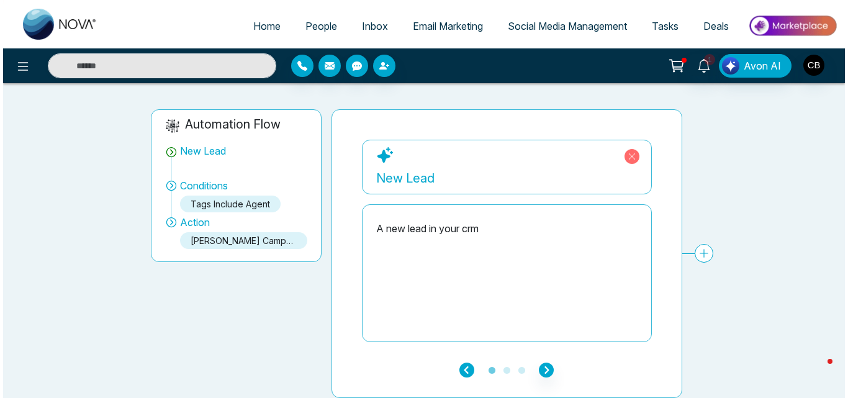
scroll to position [0, 0]
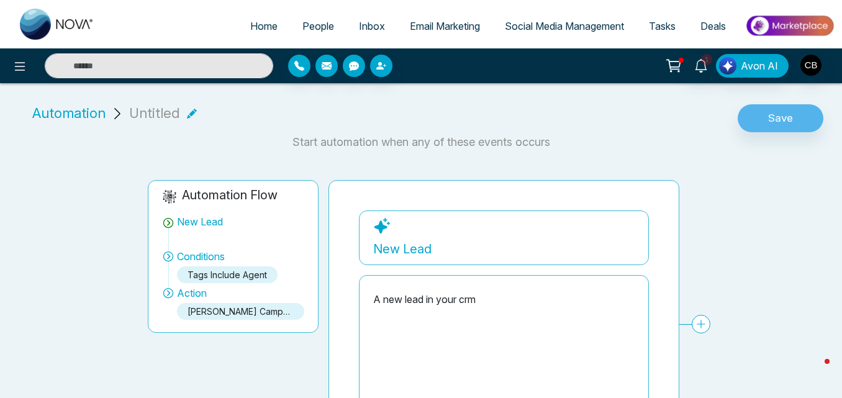
click at [54, 117] on span "Automation" at bounding box center [68, 113] width 73 height 20
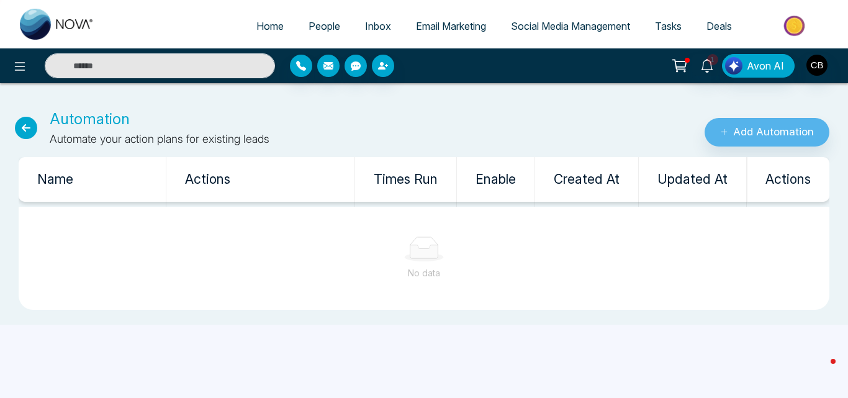
click at [30, 132] on icon at bounding box center [26, 128] width 22 height 22
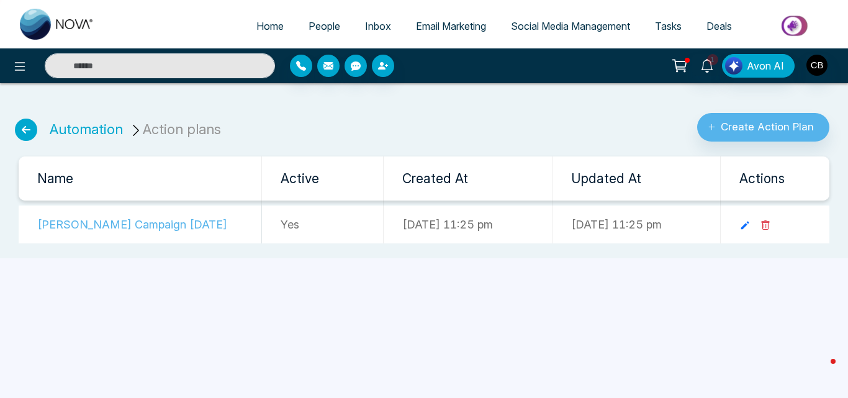
click at [33, 126] on icon at bounding box center [26, 130] width 22 height 22
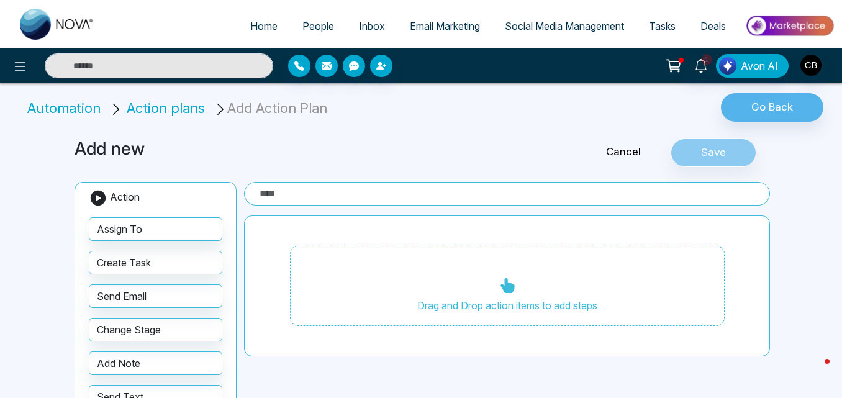
click at [86, 113] on li "Automation" at bounding box center [66, 108] width 78 height 20
click at [68, 107] on li "Automation" at bounding box center [66, 108] width 78 height 20
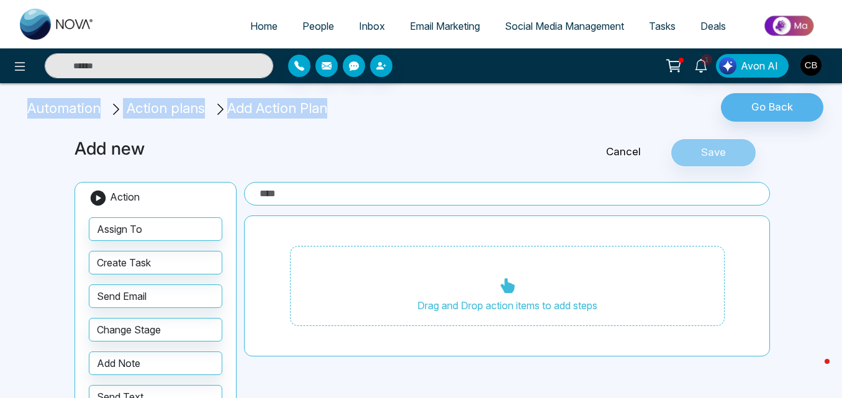
click at [68, 107] on li "Automation" at bounding box center [66, 108] width 78 height 20
click at [68, 116] on li "Automation" at bounding box center [66, 108] width 78 height 20
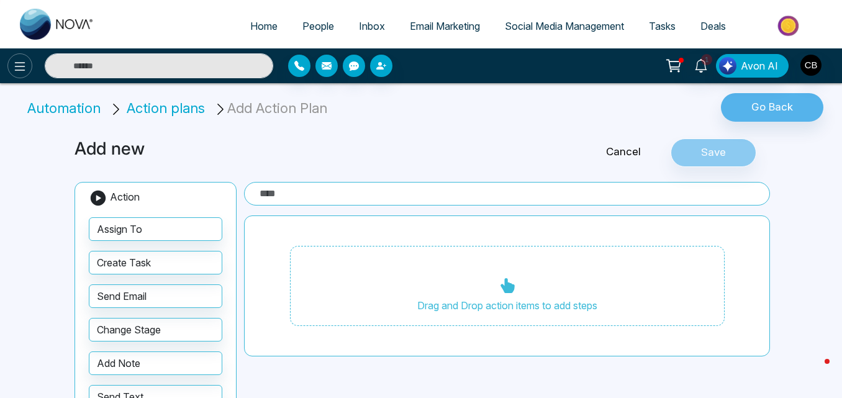
click at [27, 67] on icon at bounding box center [19, 66] width 15 height 15
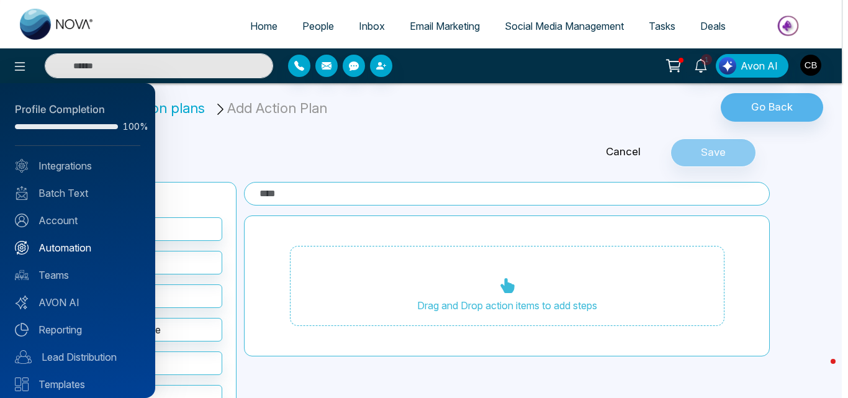
click at [68, 251] on link "Automation" at bounding box center [77, 247] width 125 height 15
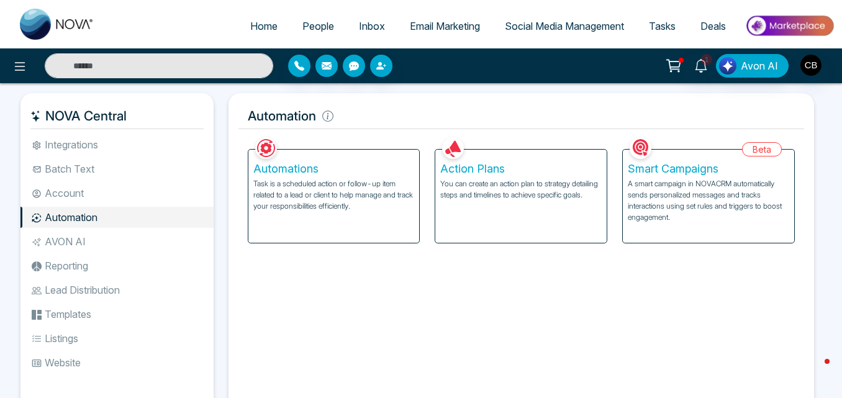
click at [342, 205] on p "Task is a scheduled action or follow-up item related to a lead or client to hel…" at bounding box center [333, 195] width 161 height 34
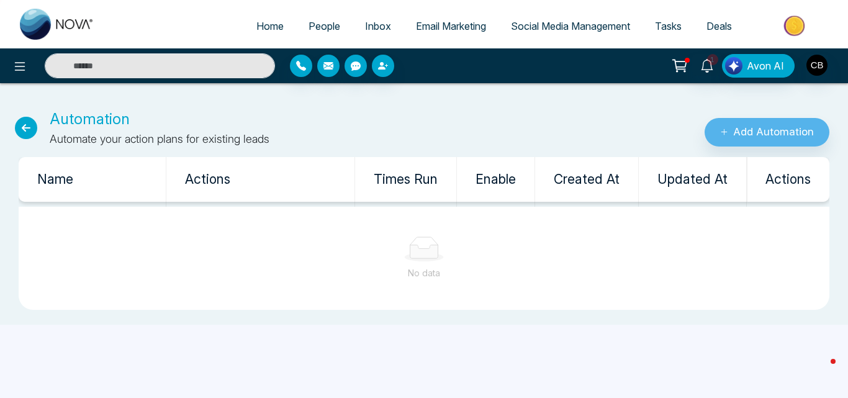
click at [32, 126] on icon at bounding box center [26, 128] width 22 height 22
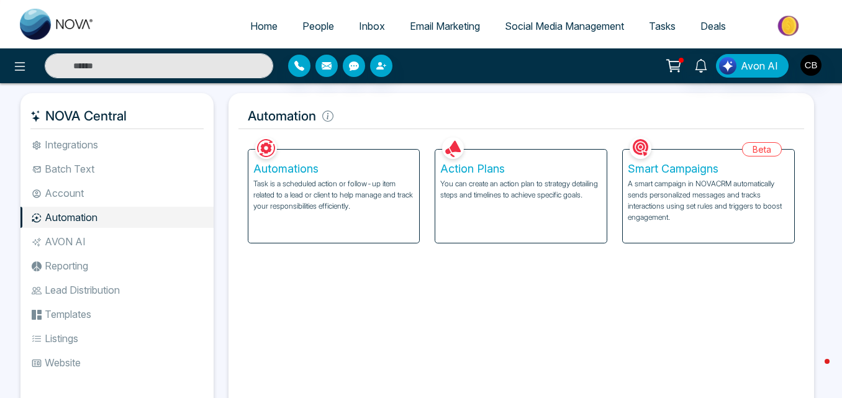
click at [533, 193] on p "You can create an action plan to strategy detailing steps and timelines to achi…" at bounding box center [520, 189] width 161 height 22
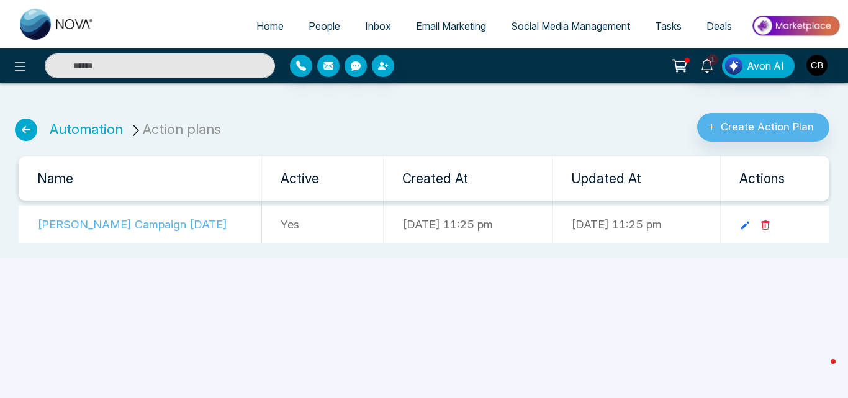
click at [134, 226] on td "[PERSON_NAME] Campaign [DATE]" at bounding box center [140, 225] width 243 height 38
click at [96, 220] on td "[PERSON_NAME] Campaign [DATE]" at bounding box center [140, 225] width 243 height 38
click at [776, 214] on td at bounding box center [775, 225] width 109 height 38
click at [771, 227] on icon at bounding box center [766, 225] width 10 height 10
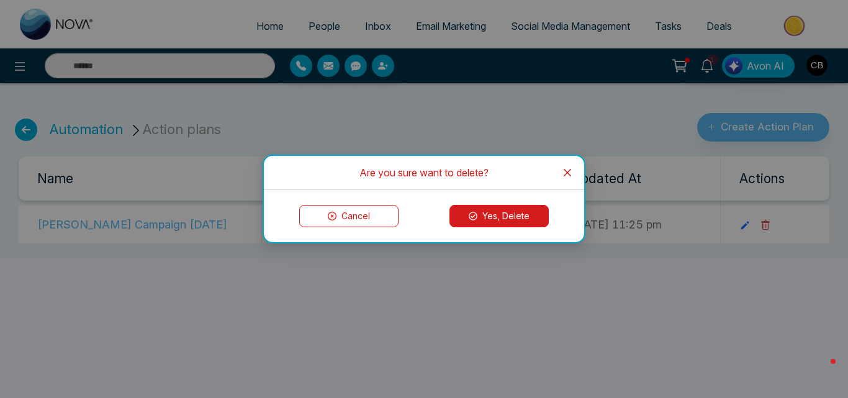
click at [525, 207] on button "Yes, Delete" at bounding box center [499, 216] width 99 height 22
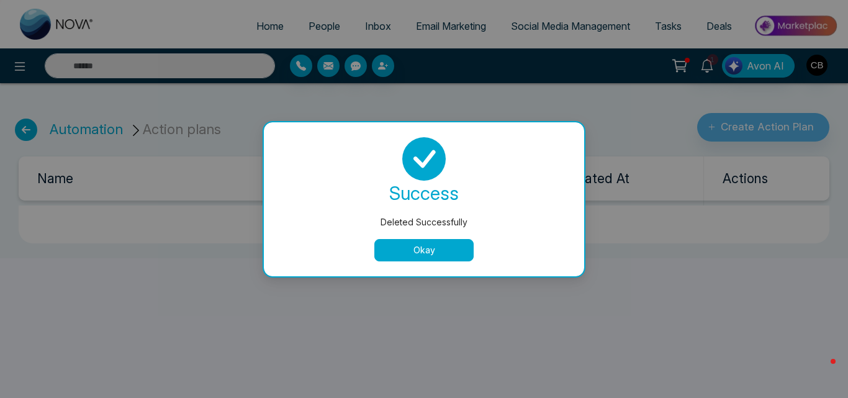
click at [407, 248] on button "Okay" at bounding box center [424, 250] width 99 height 22
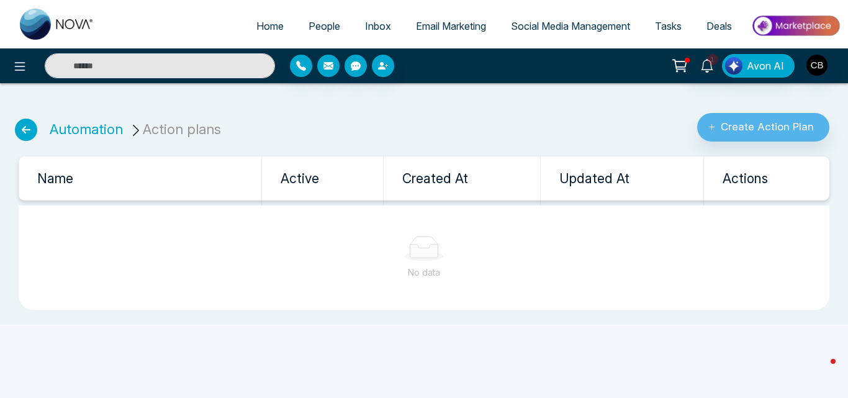
click at [34, 126] on icon at bounding box center [26, 130] width 22 height 22
click at [97, 130] on link "Automation" at bounding box center [86, 129] width 73 height 16
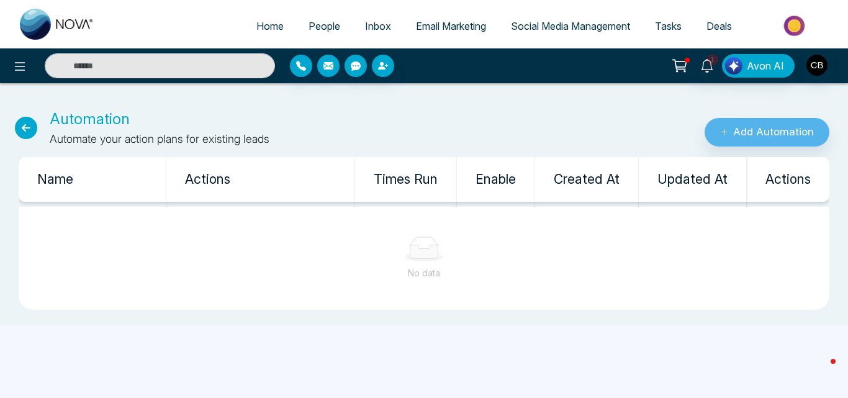
click at [34, 128] on icon at bounding box center [26, 128] width 22 height 22
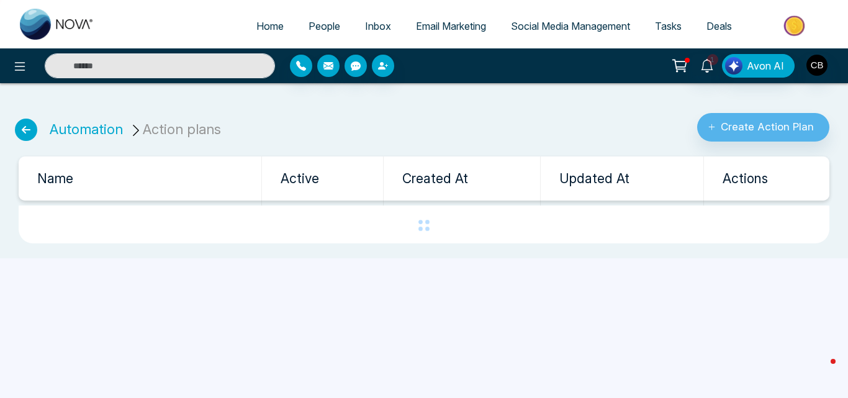
click at [35, 133] on icon at bounding box center [26, 130] width 22 height 22
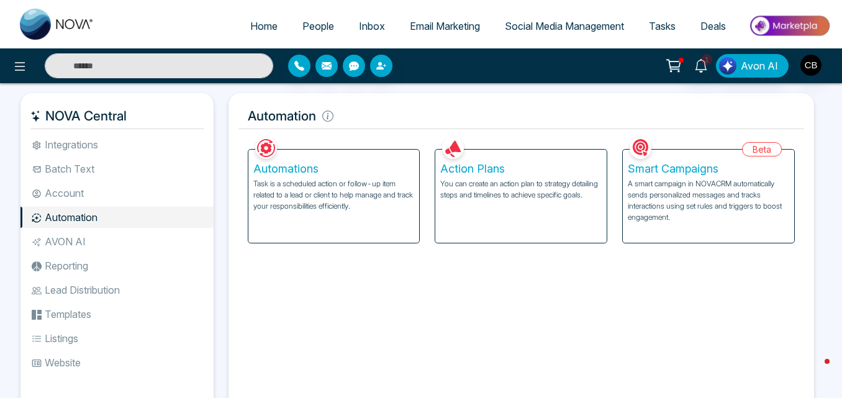
click at [344, 212] on div "Automations Task is a scheduled action or follow-up item related to a lead or c…" at bounding box center [333, 196] width 171 height 93
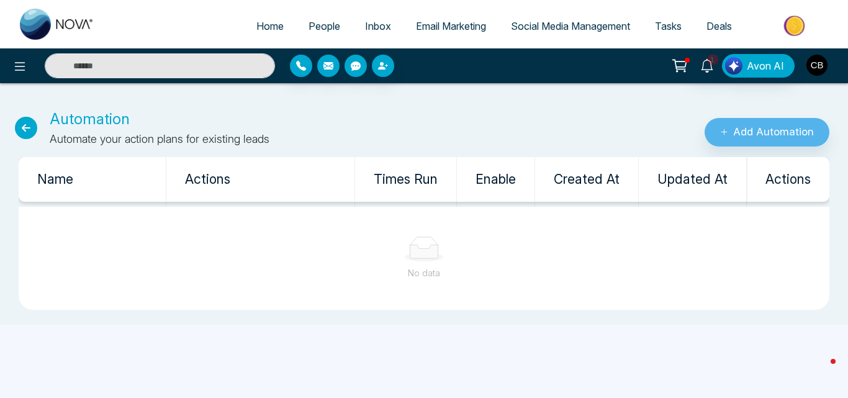
click at [819, 66] on img "button" at bounding box center [817, 65] width 21 height 21
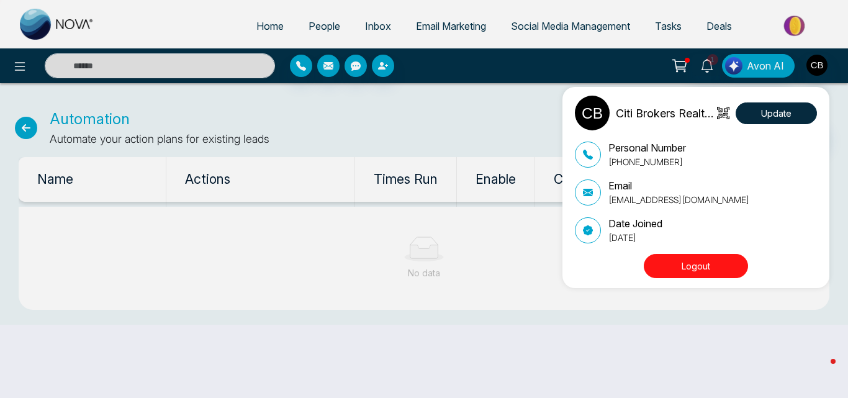
click at [678, 269] on button "Logout" at bounding box center [696, 266] width 104 height 24
